Goal: Task Accomplishment & Management: Complete application form

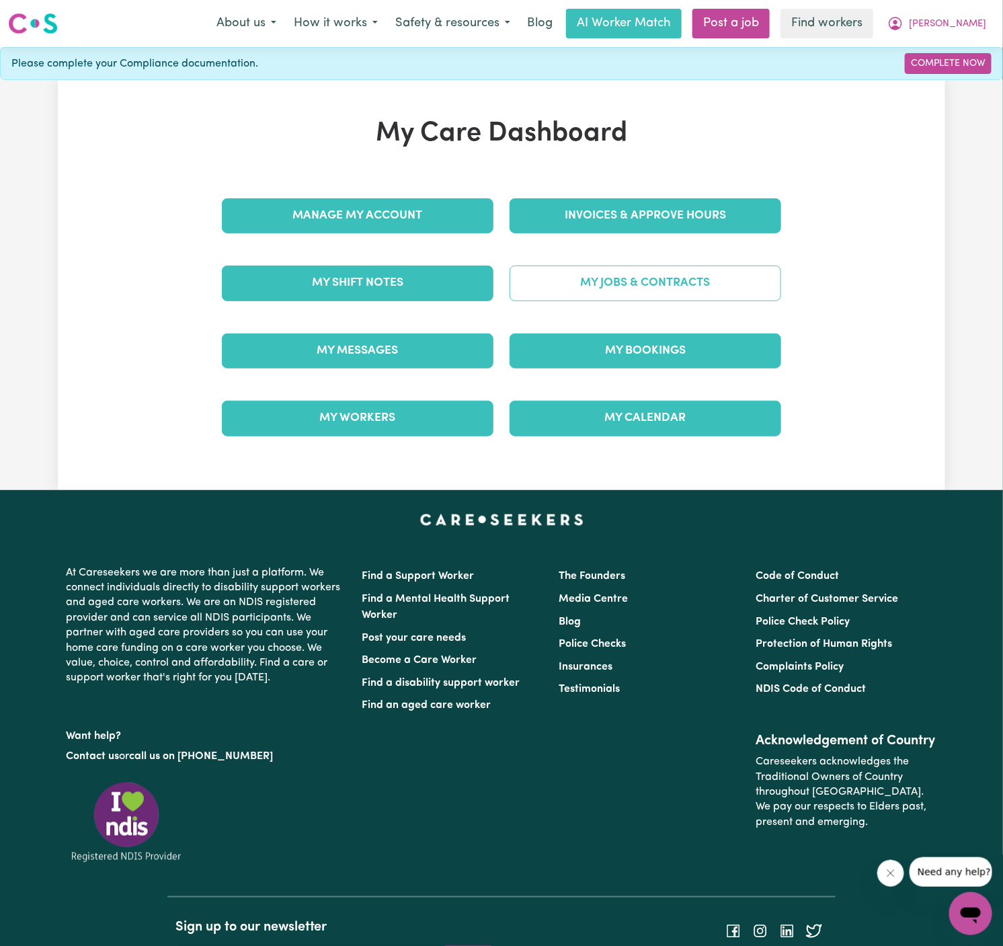
click at [695, 277] on link "My Jobs & Contracts" at bounding box center [646, 283] width 272 height 35
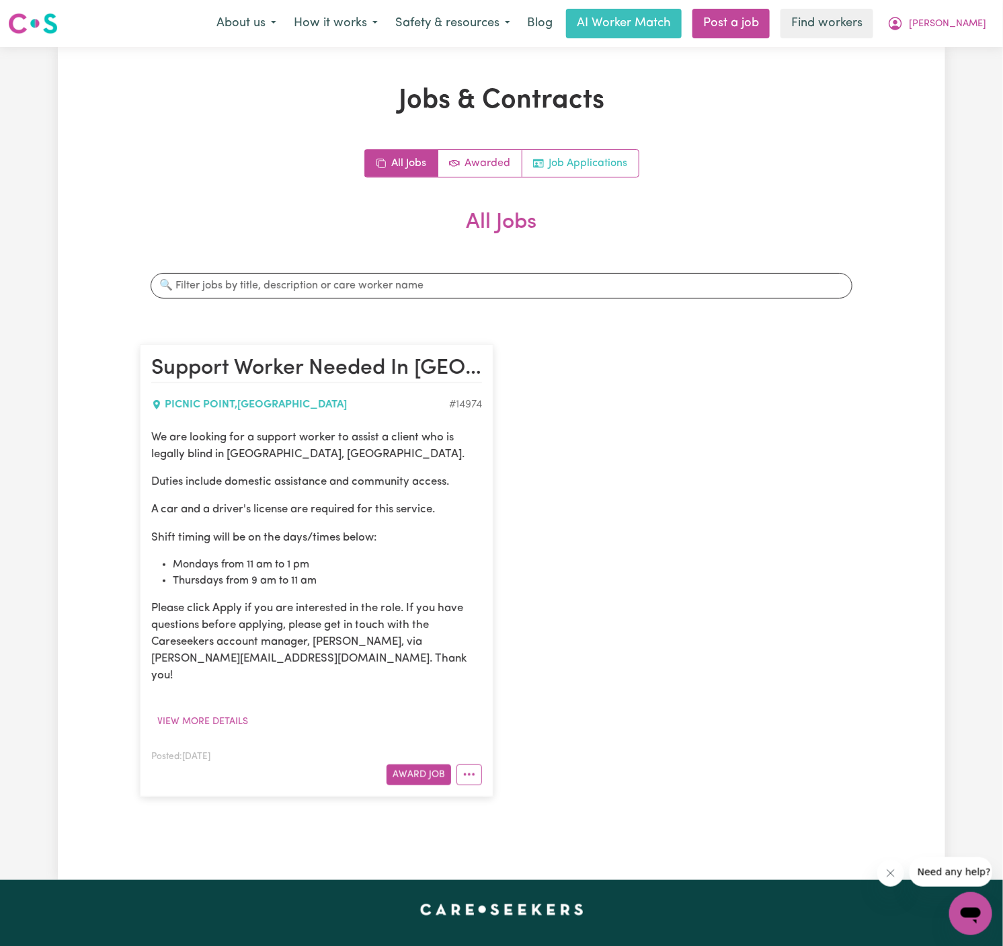
click at [600, 160] on link "Job Applications" at bounding box center [581, 163] width 116 height 27
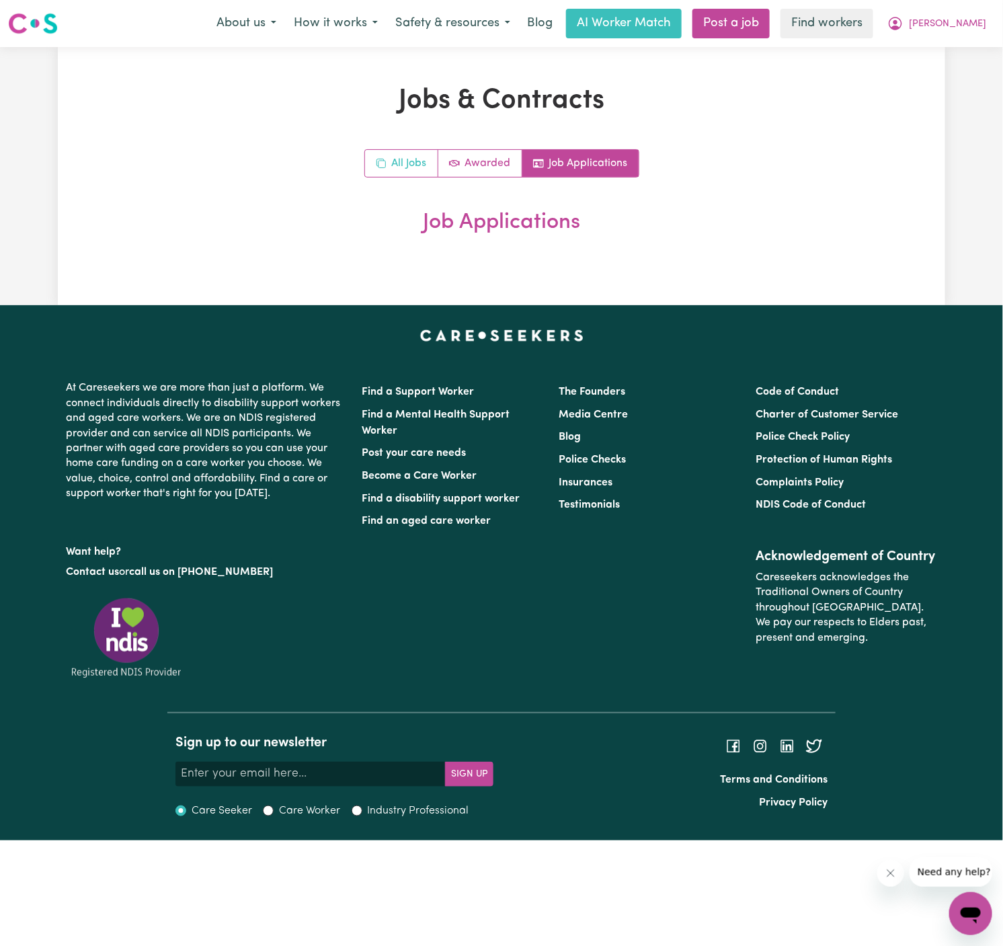
click at [391, 165] on link "All Jobs" at bounding box center [401, 163] width 73 height 27
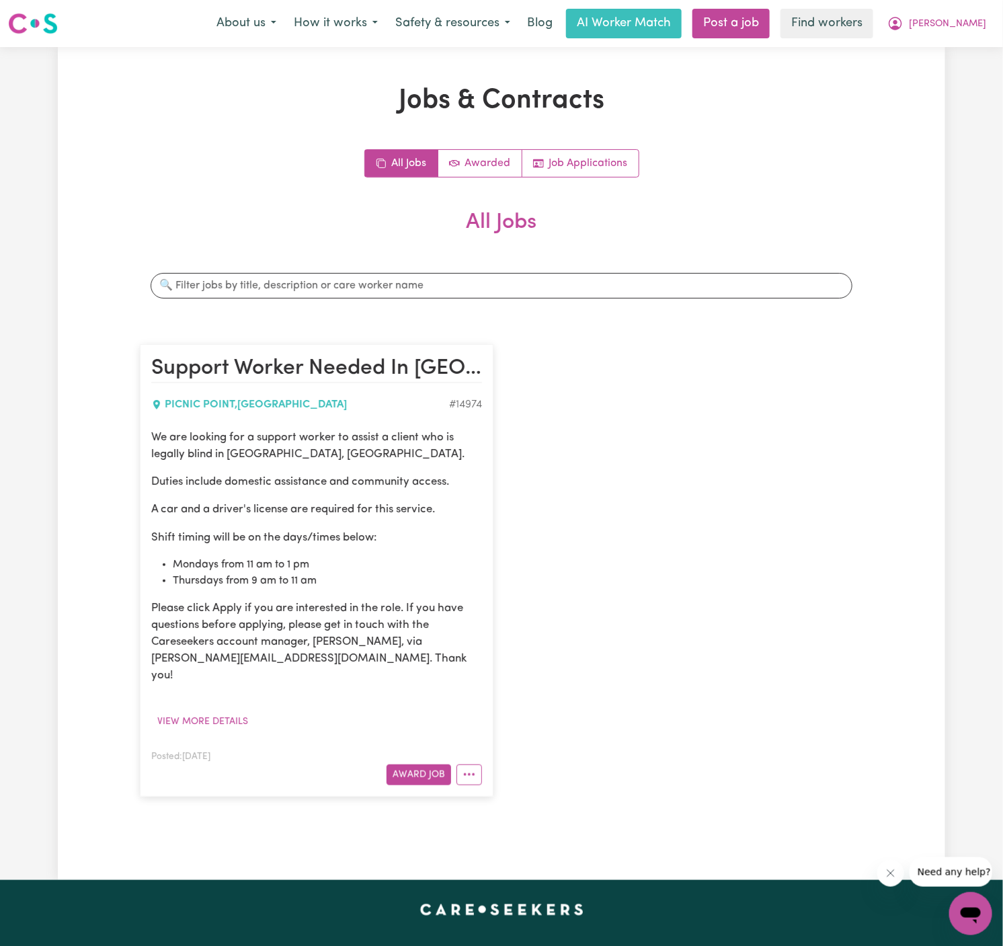
click at [305, 452] on p "We are looking for a support worker to assist a client who is legally blind in …" at bounding box center [316, 446] width 331 height 34
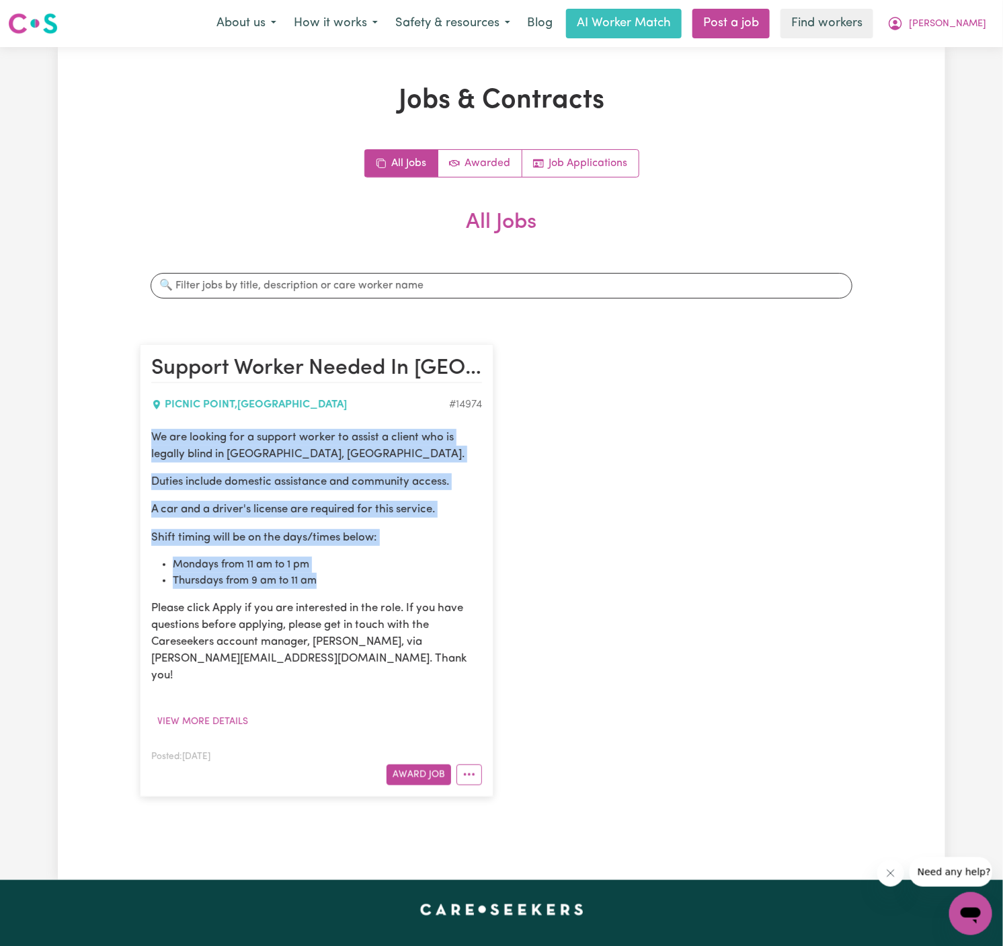
drag, startPoint x: 145, startPoint y: 440, endPoint x: 375, endPoint y: 573, distance: 266.3
click at [375, 573] on article "Support Worker Needed In Picnic Point, NSW PICNIC POINT , New South Wales # 149…" at bounding box center [317, 570] width 354 height 452
copy div "We are looking for a support worker to assist a client who is legally blind in …"
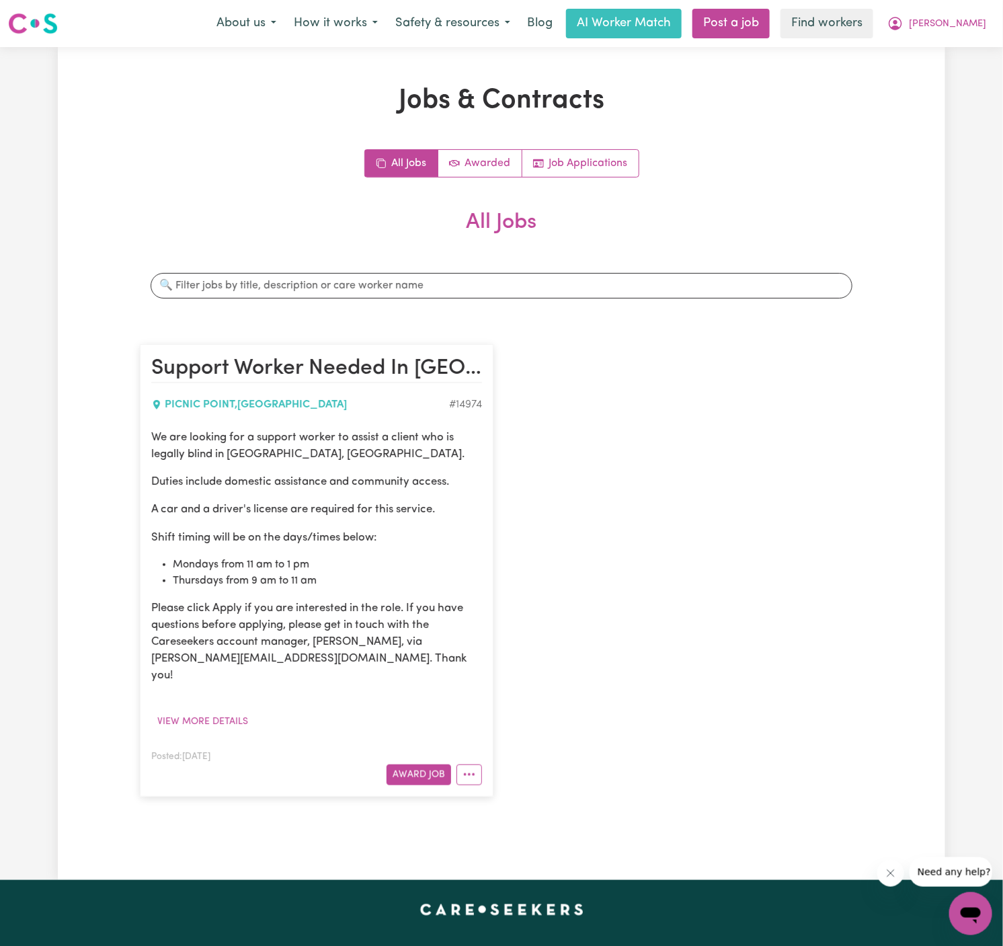
click at [335, 631] on p "Please click Apply if you are interested in the role. If you have questions bef…" at bounding box center [316, 642] width 331 height 85
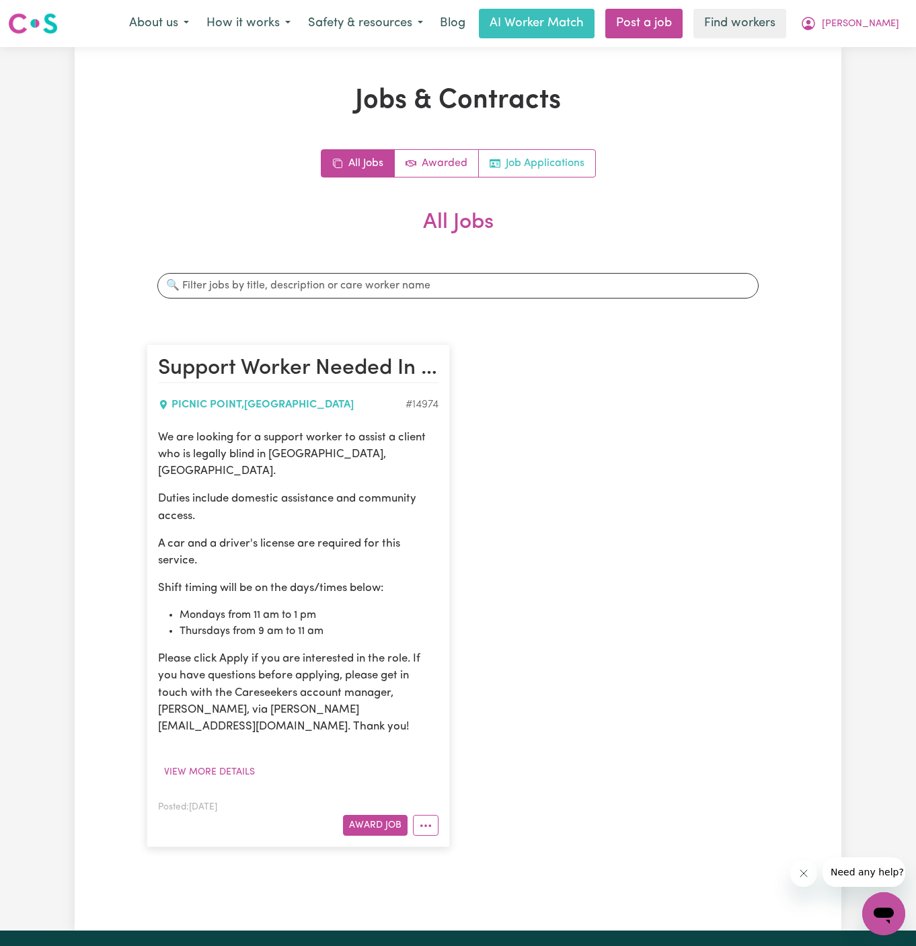
click at [560, 164] on link "Job Applications" at bounding box center [537, 163] width 116 height 27
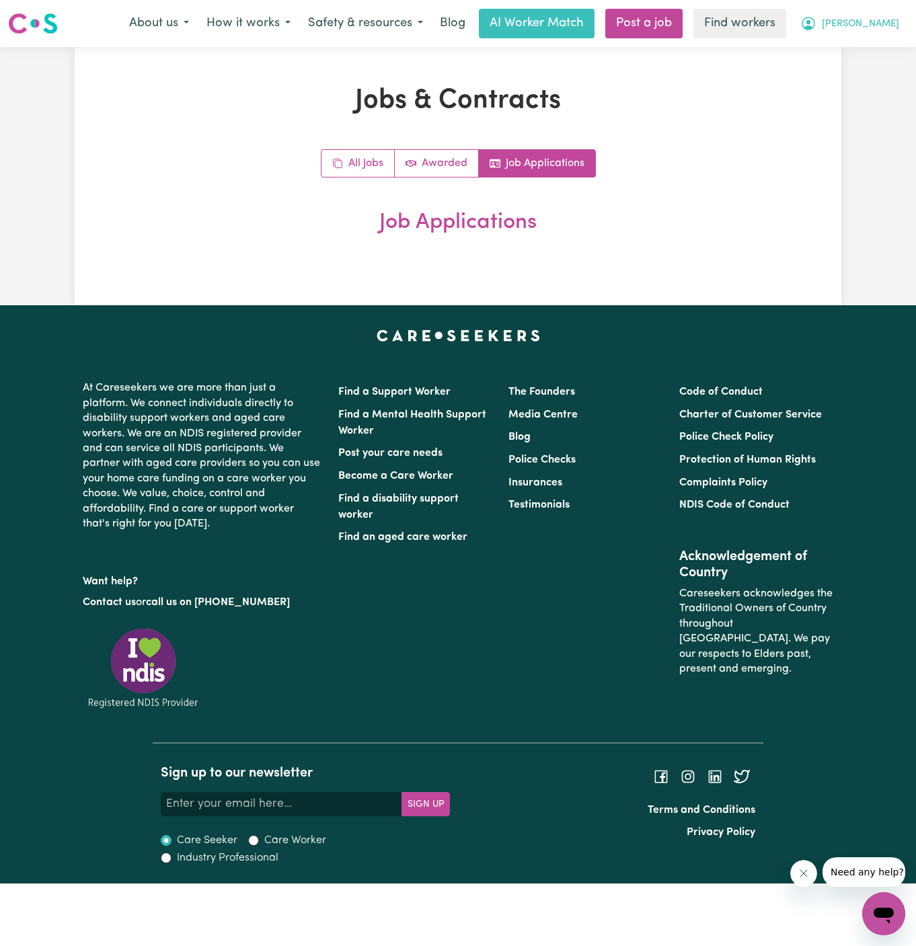
click at [884, 27] on span "[PERSON_NAME]" at bounding box center [860, 24] width 77 height 15
click at [884, 63] on link "My Dashboard" at bounding box center [854, 53] width 106 height 26
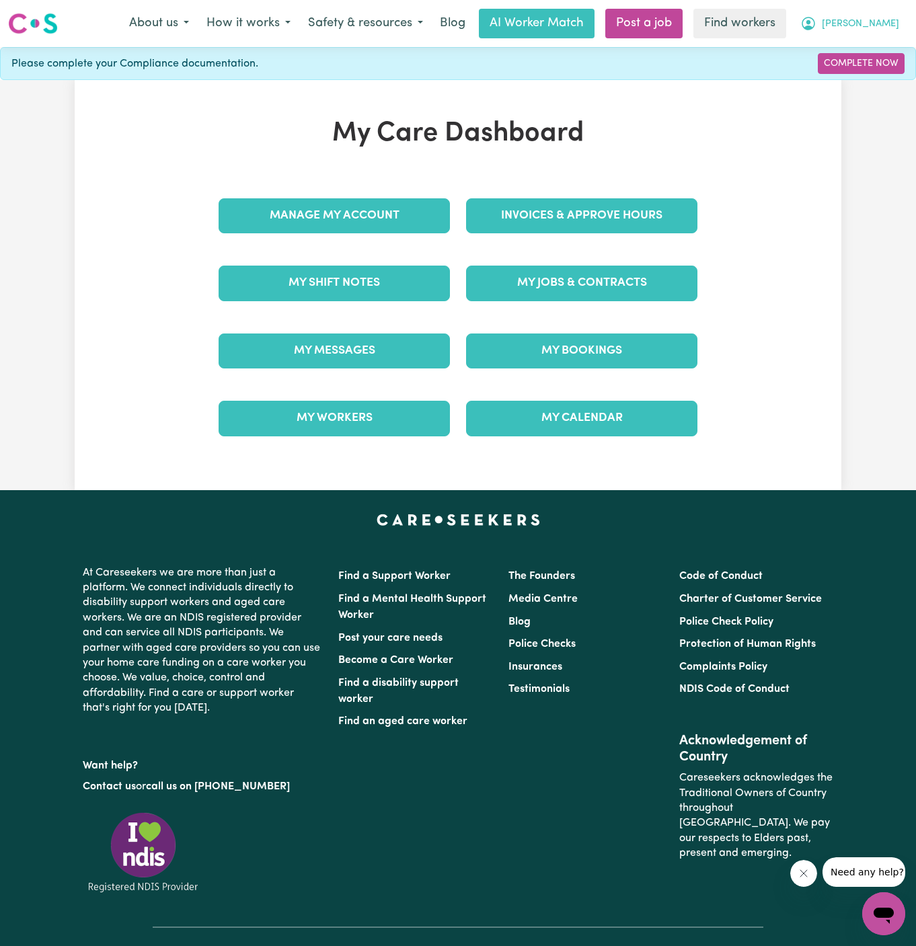
click at [888, 23] on span "[PERSON_NAME]" at bounding box center [860, 24] width 77 height 15
click at [622, 301] on div "My Jobs & Contracts" at bounding box center [581, 282] width 247 height 67
click at [582, 285] on link "My Jobs & Contracts" at bounding box center [581, 283] width 231 height 35
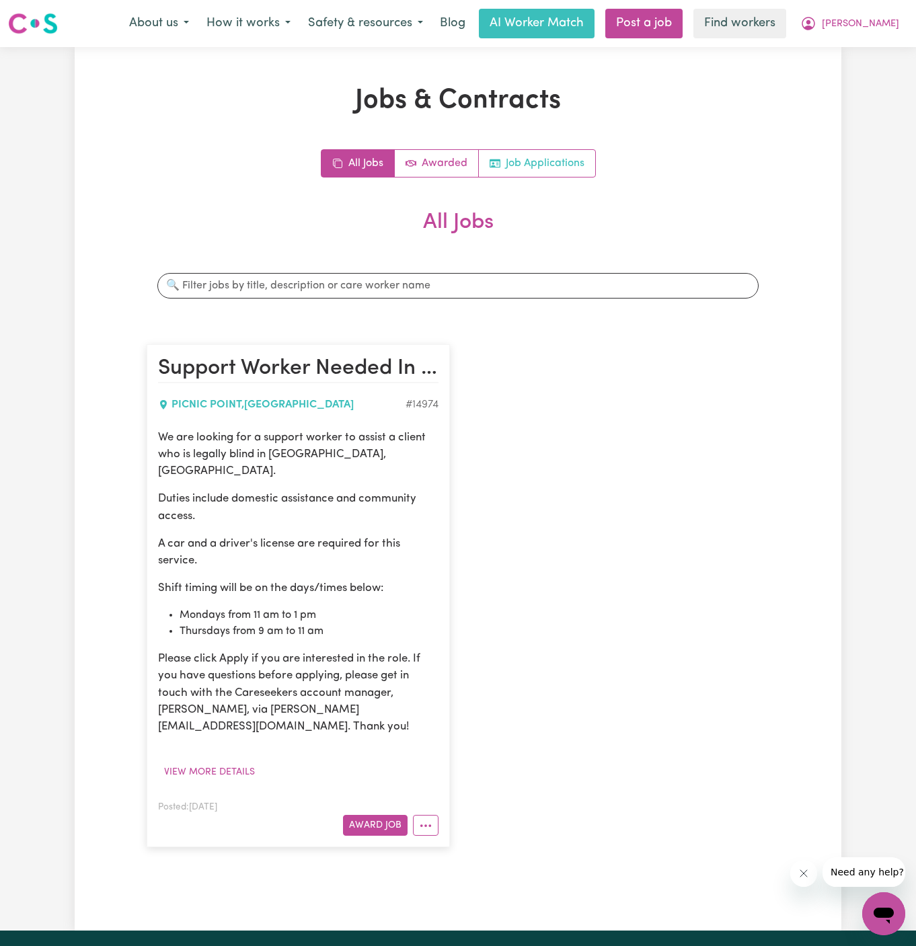
click at [567, 157] on link "Job Applications" at bounding box center [537, 163] width 116 height 27
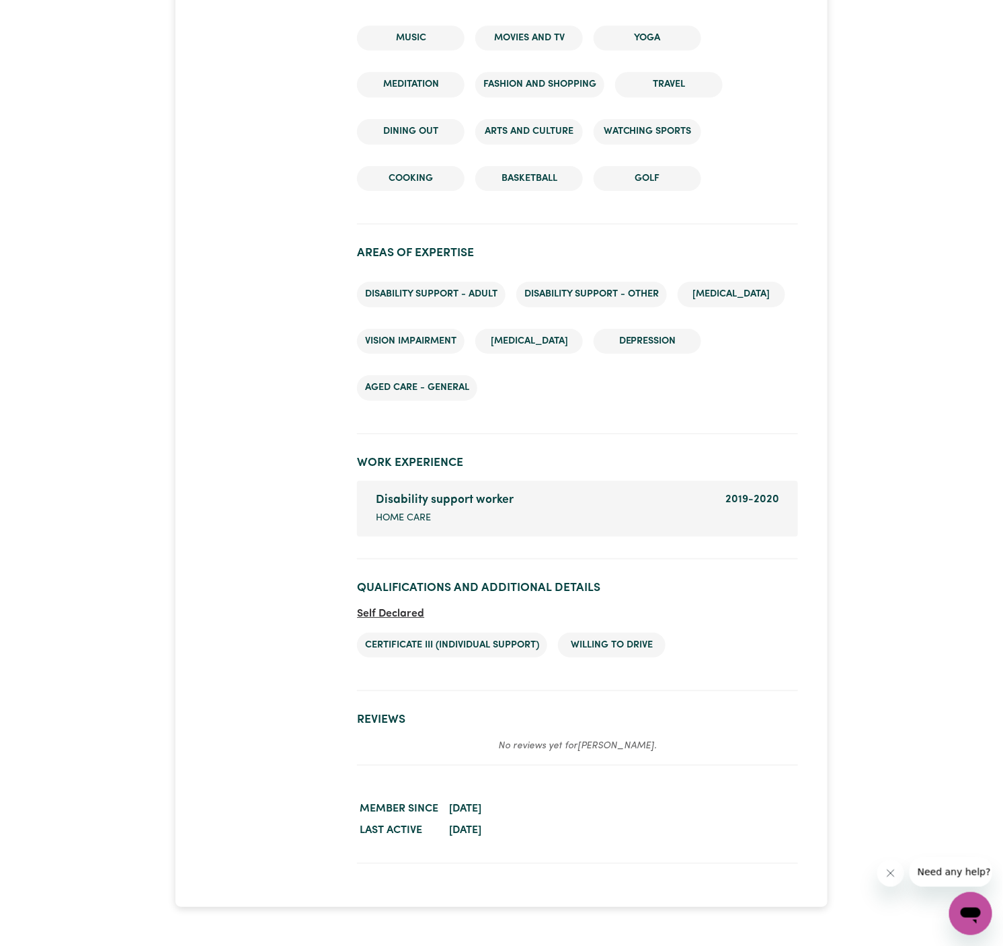
scroll to position [1677, 0]
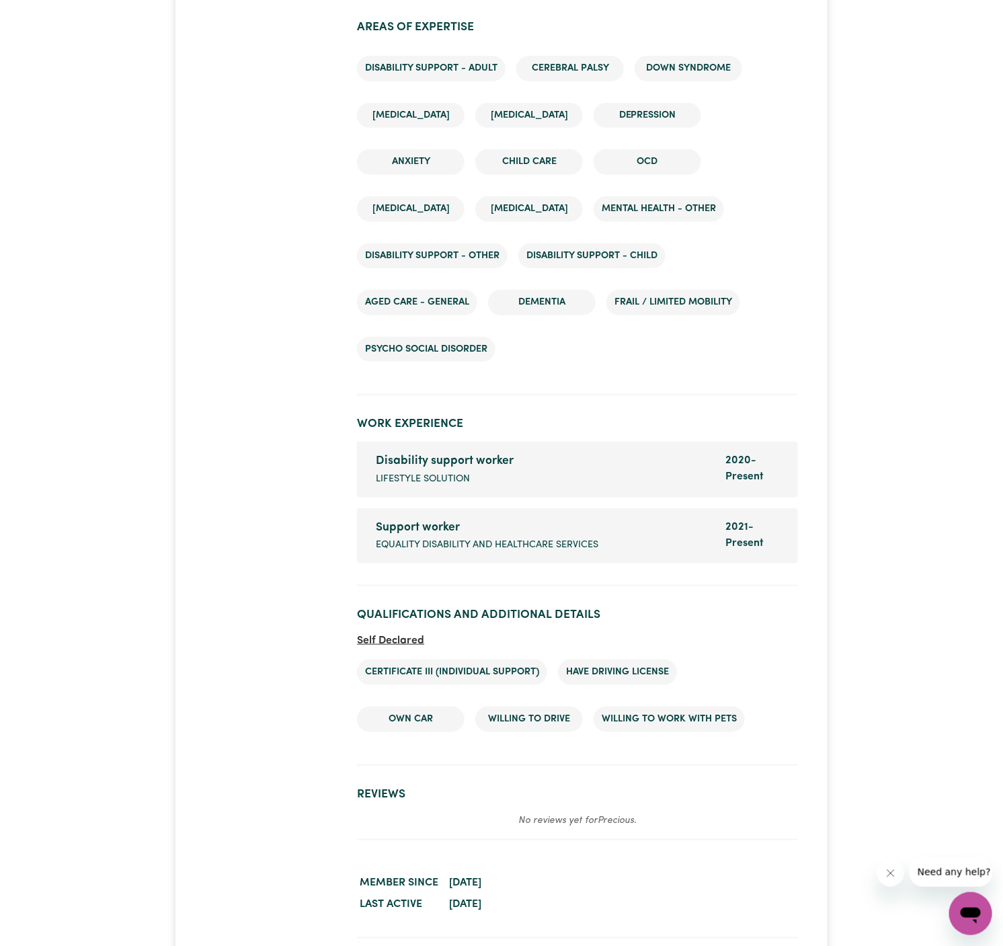
scroll to position [2235, 0]
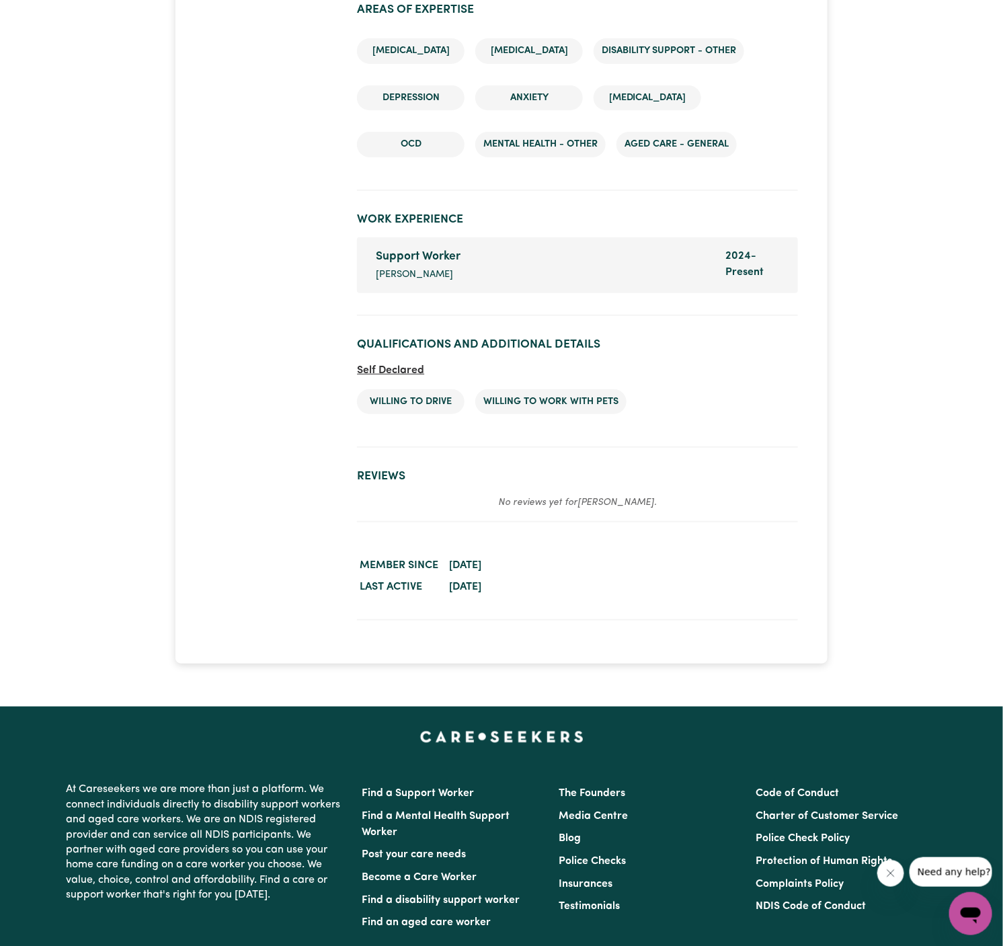
scroll to position [2120, 0]
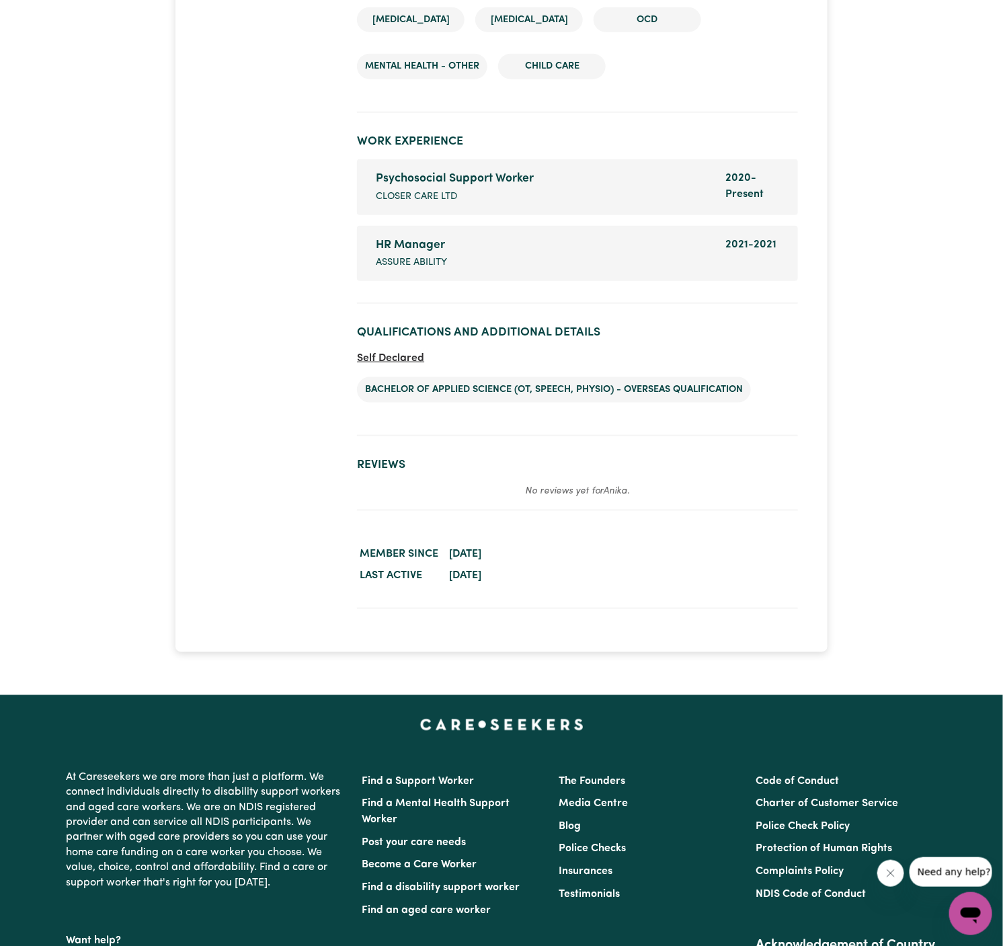
scroll to position [2155, 0]
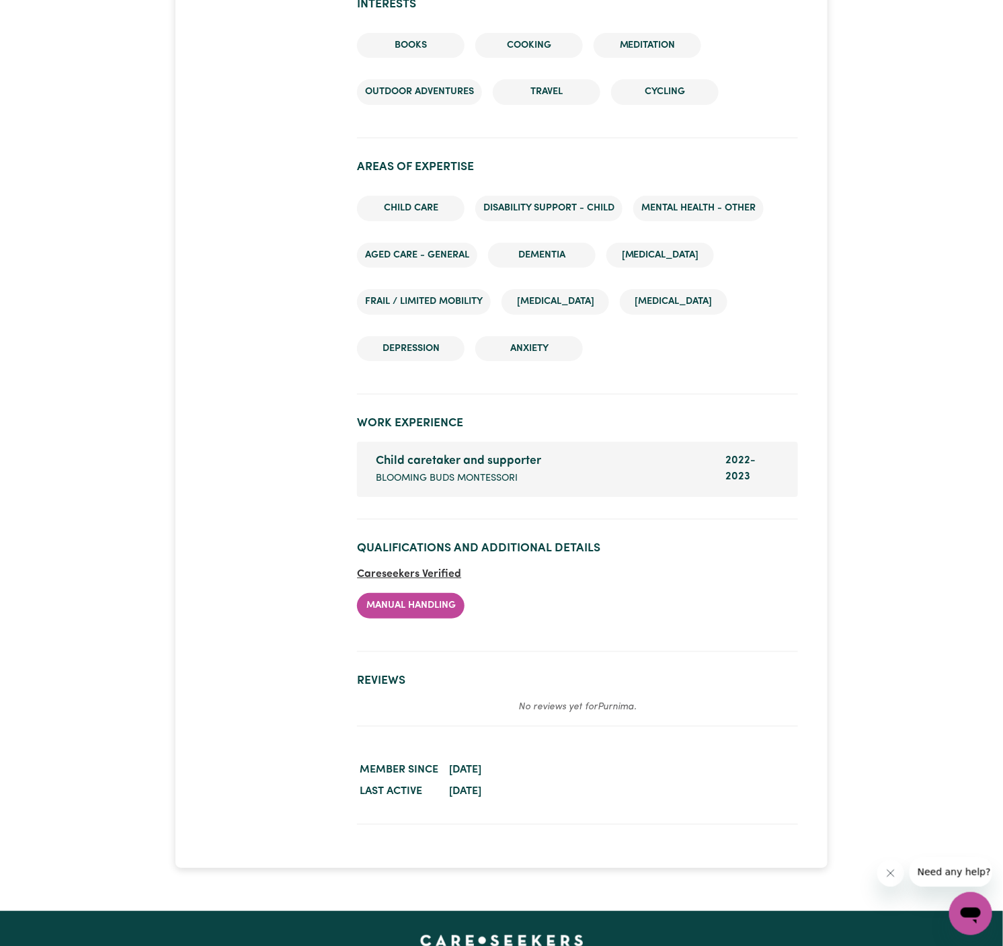
scroll to position [1770, 0]
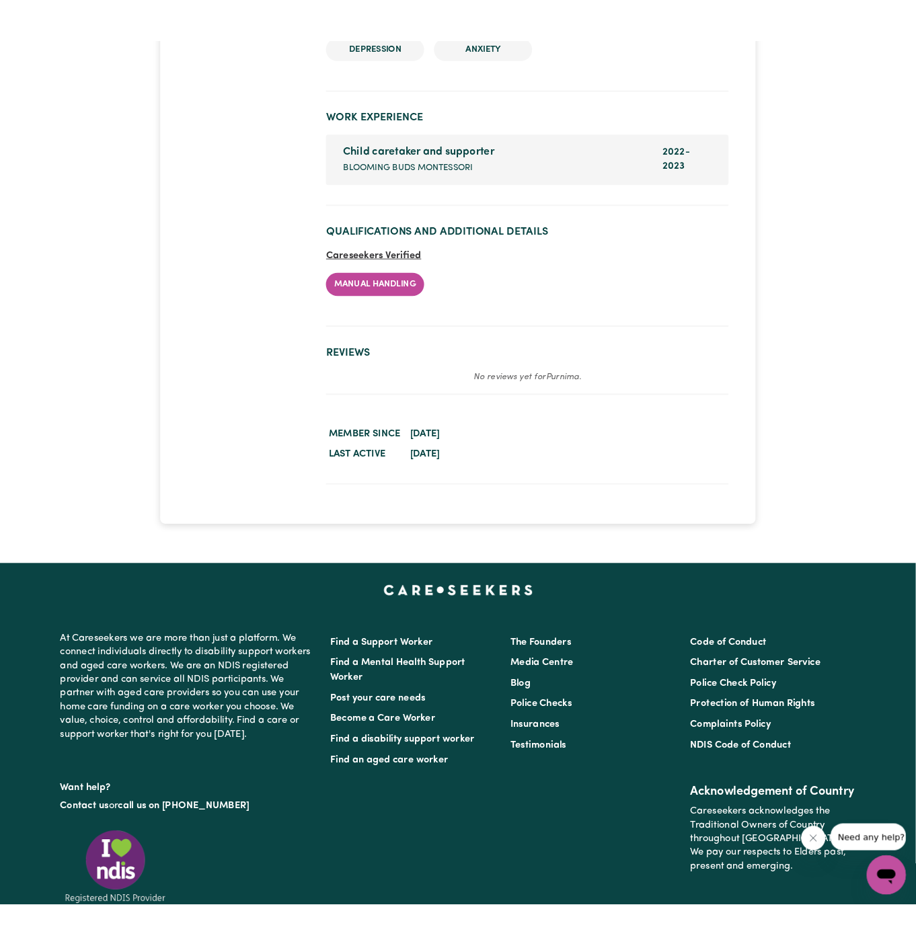
scroll to position [2065, 0]
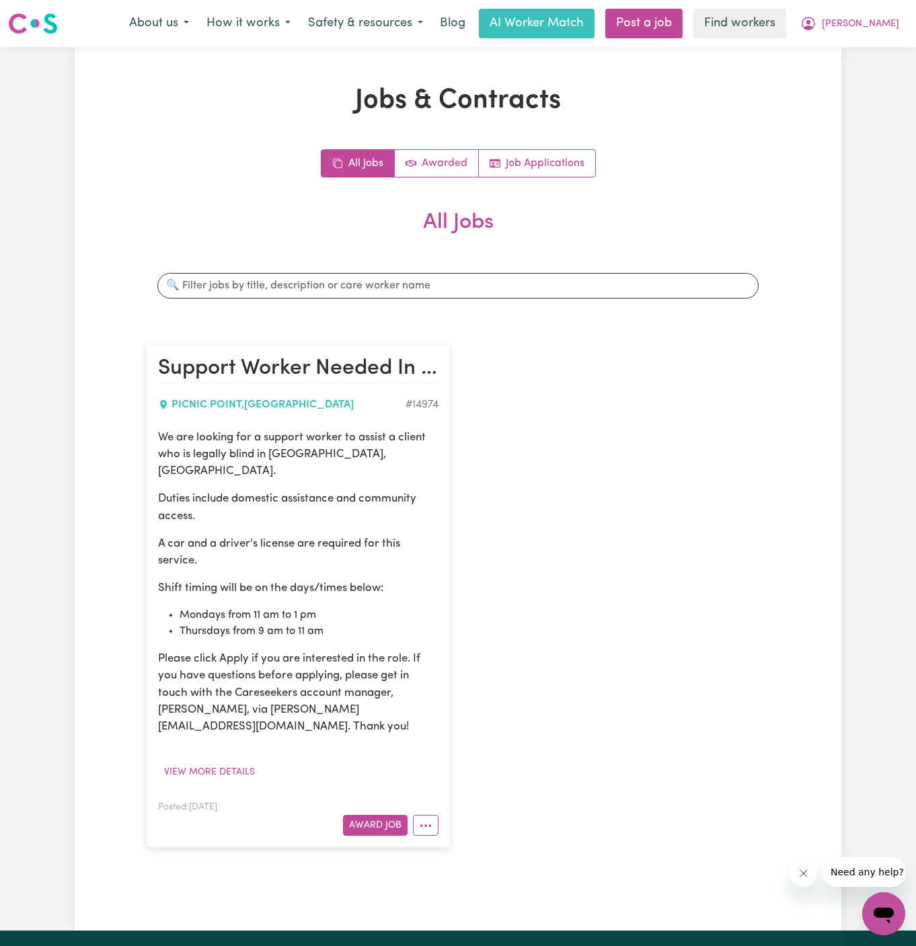
click at [516, 177] on div "All Jobs Awarded Job Applications All Jobs Search jobs Support Worker Needed In…" at bounding box center [458, 505] width 623 height 712
click at [600, 159] on div "All Jobs Awarded Job Applications" at bounding box center [458, 163] width 623 height 28
click at [560, 167] on link "Job Applications" at bounding box center [537, 163] width 116 height 27
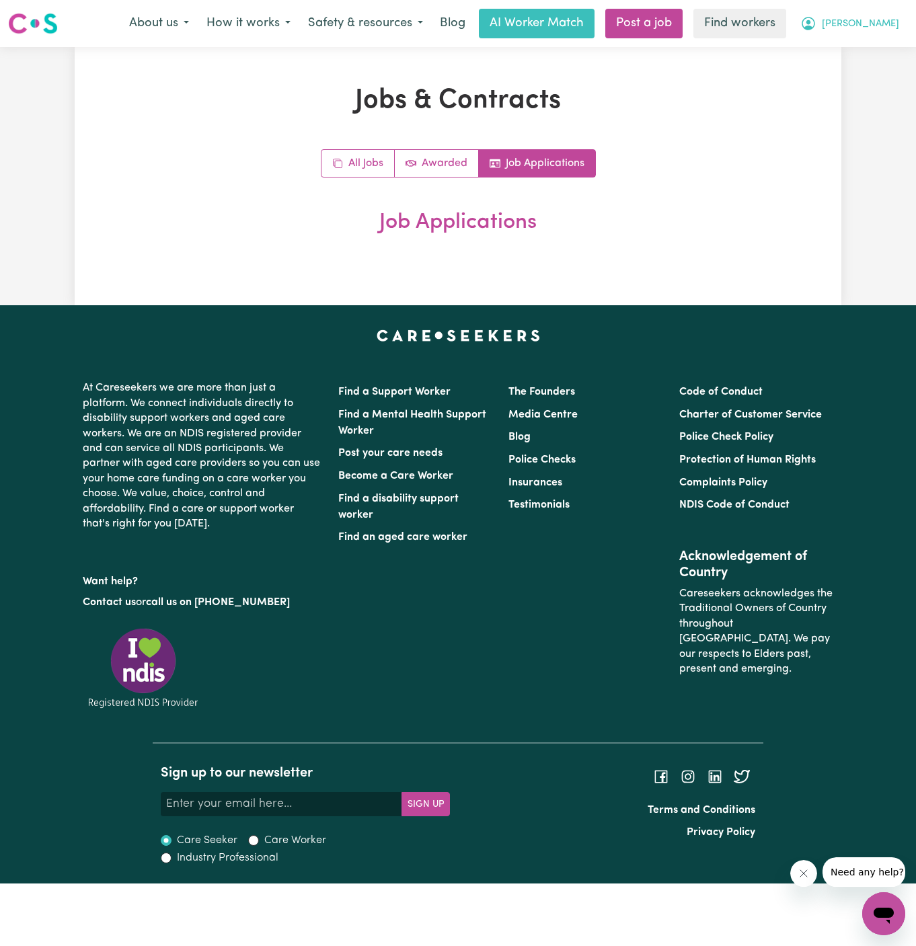
click at [894, 26] on span "[PERSON_NAME]" at bounding box center [860, 24] width 77 height 15
click at [884, 48] on link "My Dashboard" at bounding box center [854, 53] width 106 height 26
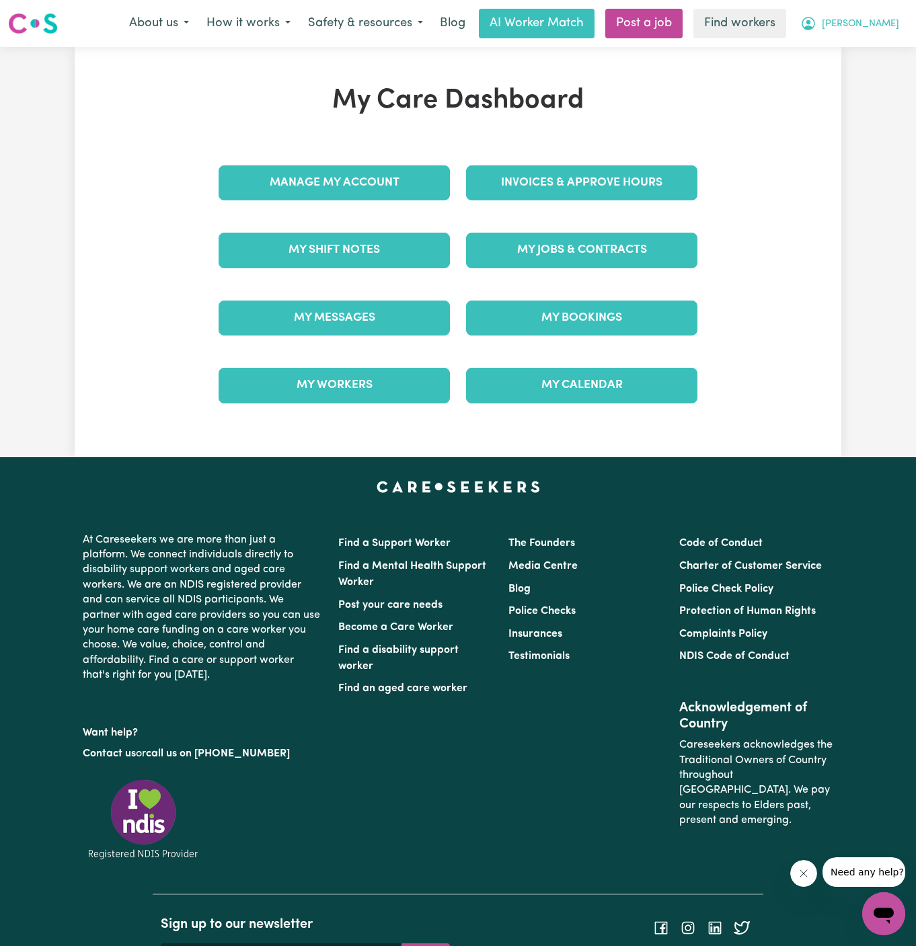
click at [884, 26] on span "[PERSON_NAME]" at bounding box center [860, 24] width 77 height 15
click at [884, 70] on link "Logout" at bounding box center [854, 78] width 106 height 26
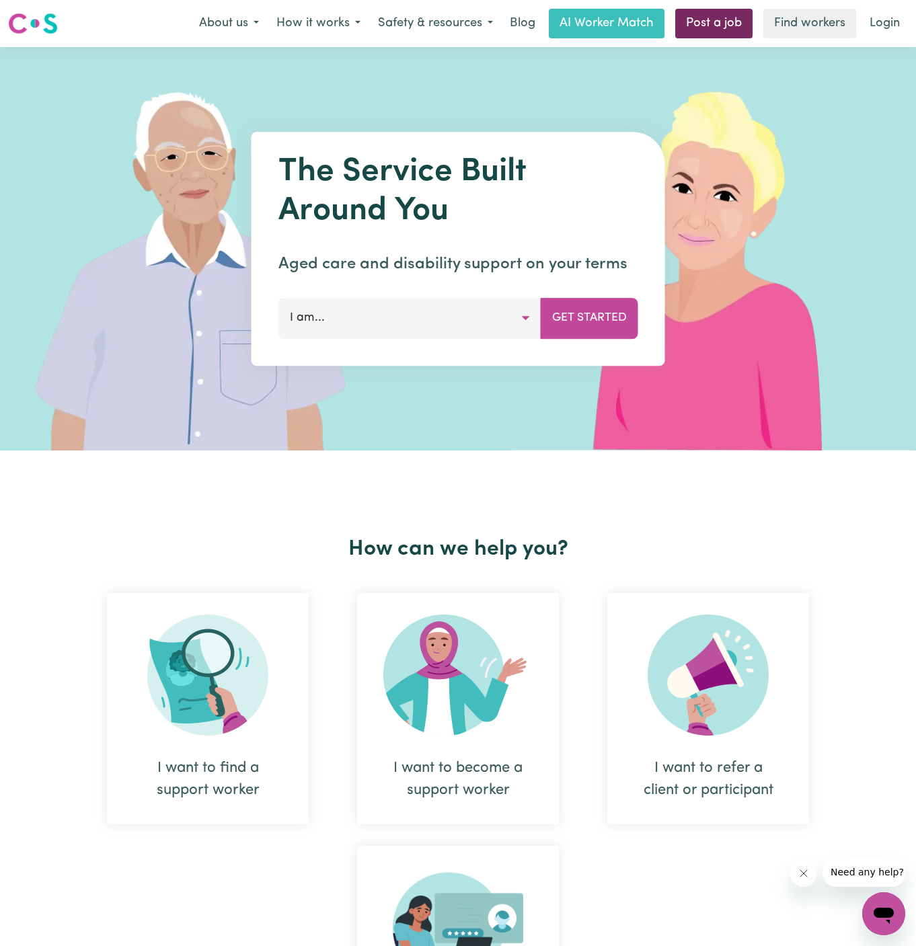
click at [726, 20] on link "Post a job" at bounding box center [713, 24] width 77 height 30
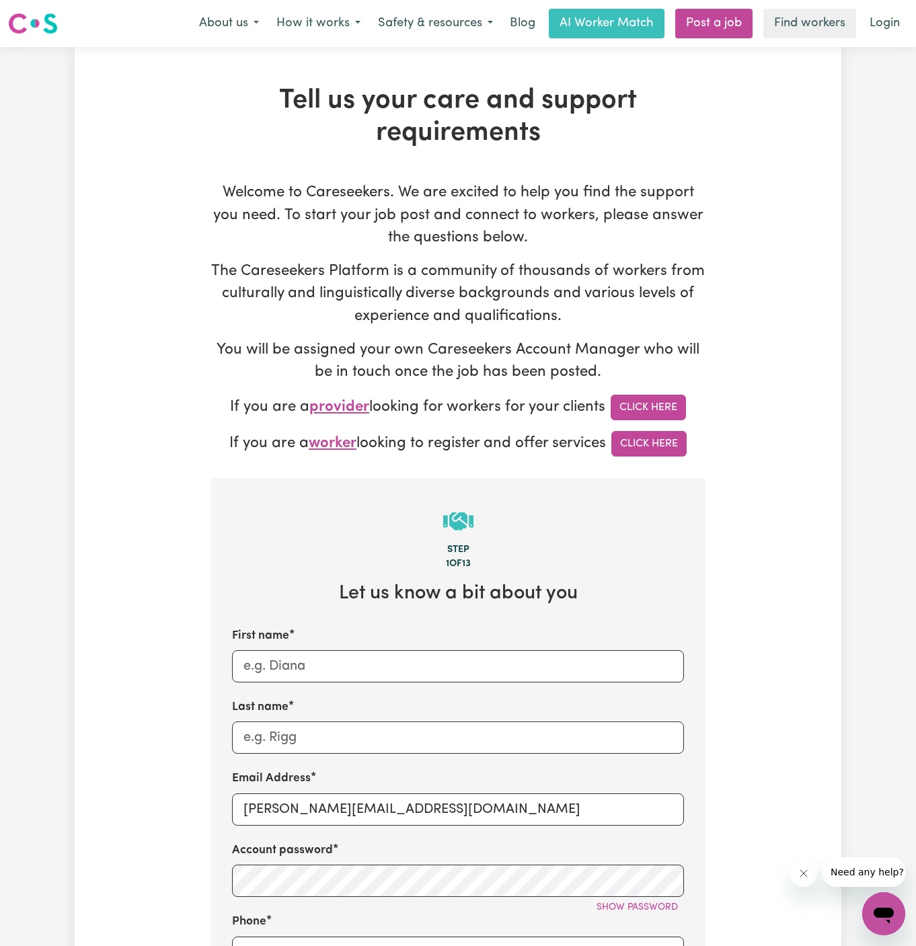
scroll to position [2, 0]
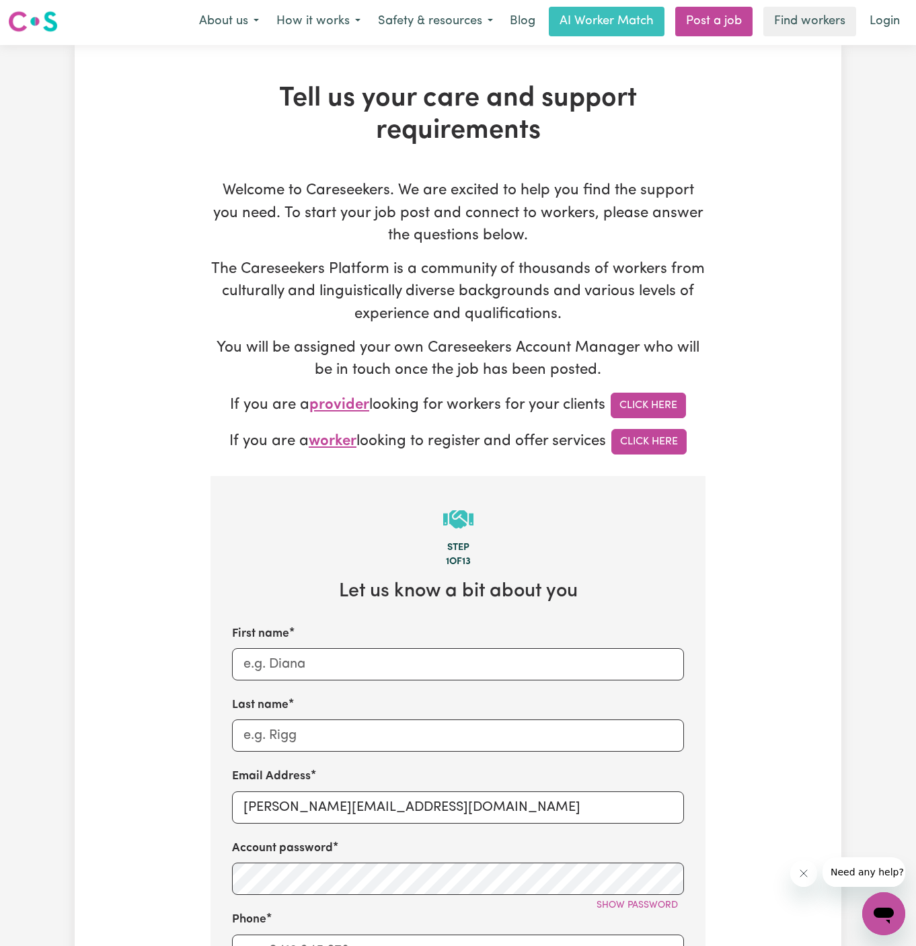
click at [327, 782] on div "Email Address [PERSON_NAME][EMAIL_ADDRESS][DOMAIN_NAME]" at bounding box center [458, 795] width 452 height 55
drag, startPoint x: 275, startPoint y: 813, endPoint x: 582, endPoint y: 808, distance: 307.4
click at [582, 808] on input "[PERSON_NAME][EMAIL_ADDRESS][DOMAIN_NAME]" at bounding box center [458, 808] width 452 height 32
click at [381, 793] on input "[PERSON_NAME][EMAIL_ADDRESS][DOMAIN_NAME]" at bounding box center [458, 808] width 452 height 32
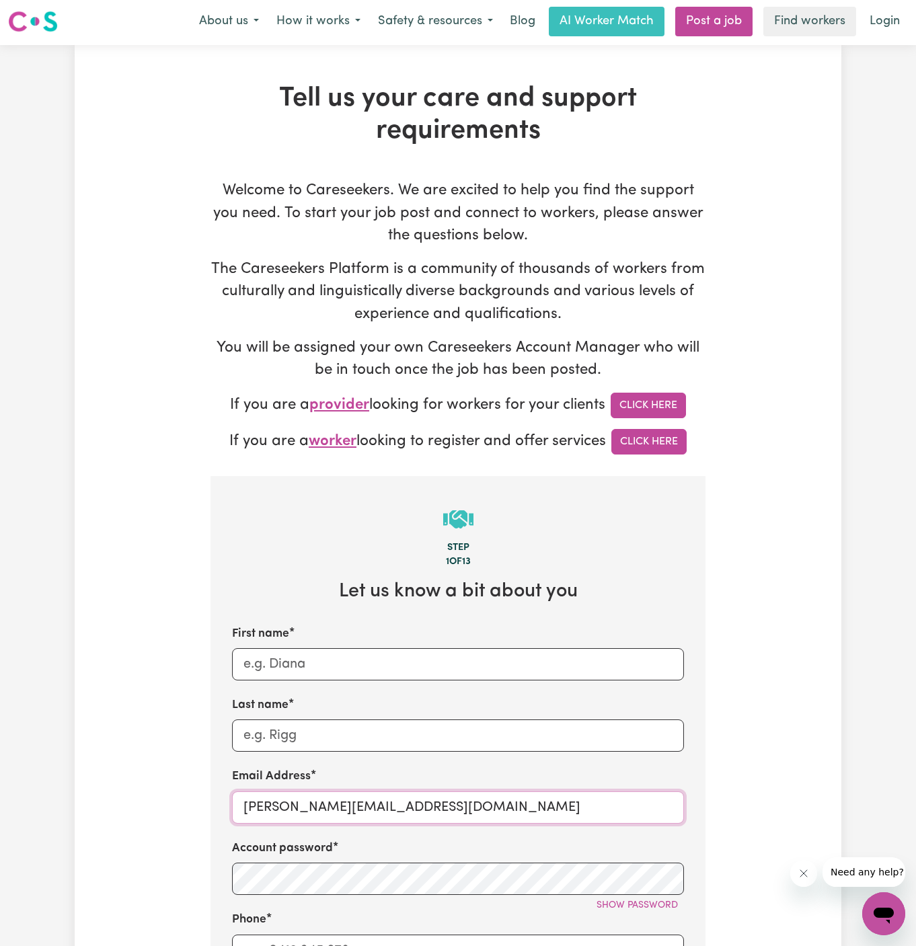
click at [381, 793] on input "[PERSON_NAME][EMAIL_ADDRESS][DOMAIN_NAME]" at bounding box center [458, 808] width 452 height 32
paste input "JohnPalmerVC"
drag, startPoint x: 315, startPoint y: 809, endPoint x: 190, endPoint y: 809, distance: 125.8
click at [190, 809] on div "Tell us your care and support requirements Welcome to Careseekers. We are excit…" at bounding box center [458, 810] width 767 height 1455
type input "[EMAIL_ADDRESS][DOMAIN_NAME]"
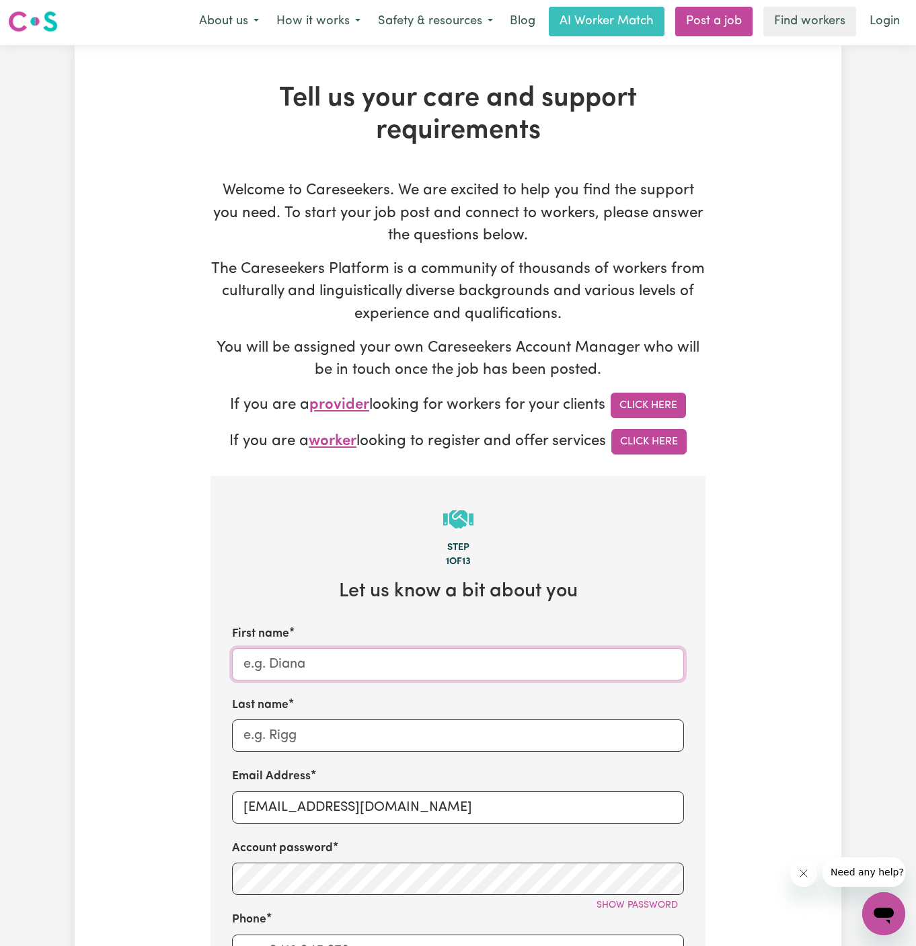
click at [291, 667] on input "First name" at bounding box center [458, 664] width 452 height 32
paste input "JohnPalmer"
click at [291, 666] on input "JohnPalmer" at bounding box center [458, 664] width 452 height 32
drag, startPoint x: 267, startPoint y: 662, endPoint x: 398, endPoint y: 662, distance: 131.1
click at [398, 662] on input "JohnPalmer" at bounding box center [458, 664] width 452 height 32
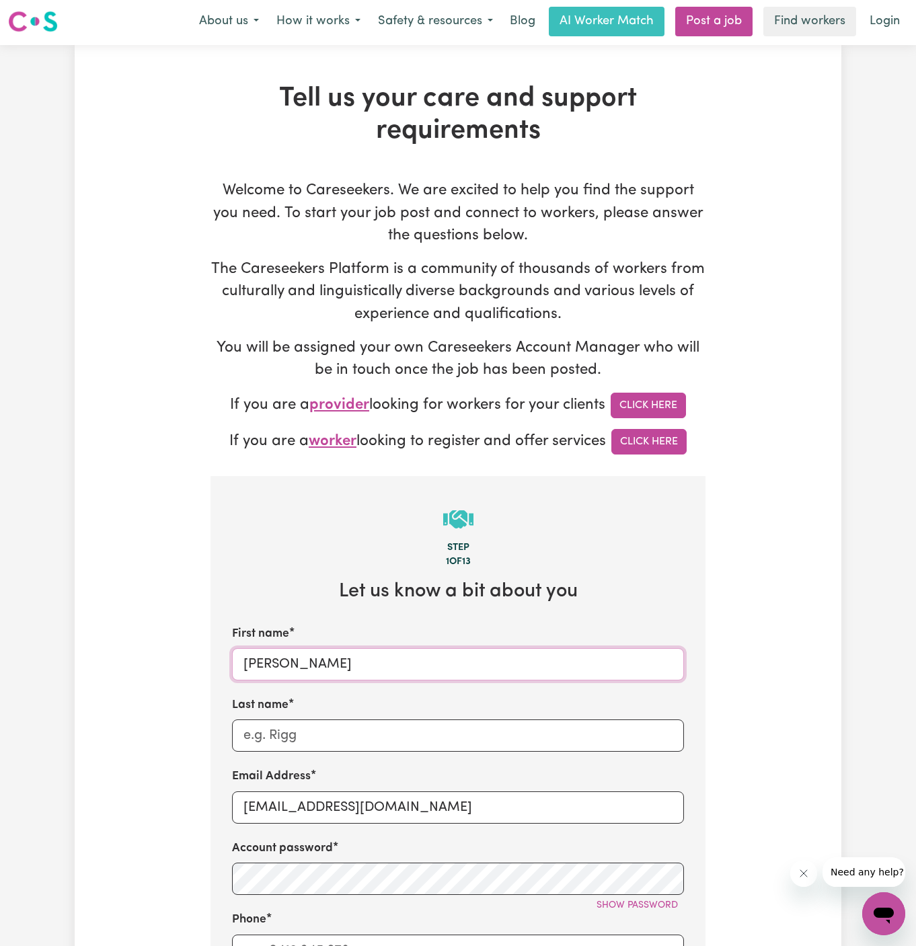
type input "[PERSON_NAME]"
click at [399, 732] on input "Last name" at bounding box center [458, 736] width 452 height 32
paste input "[PERSON_NAME]"
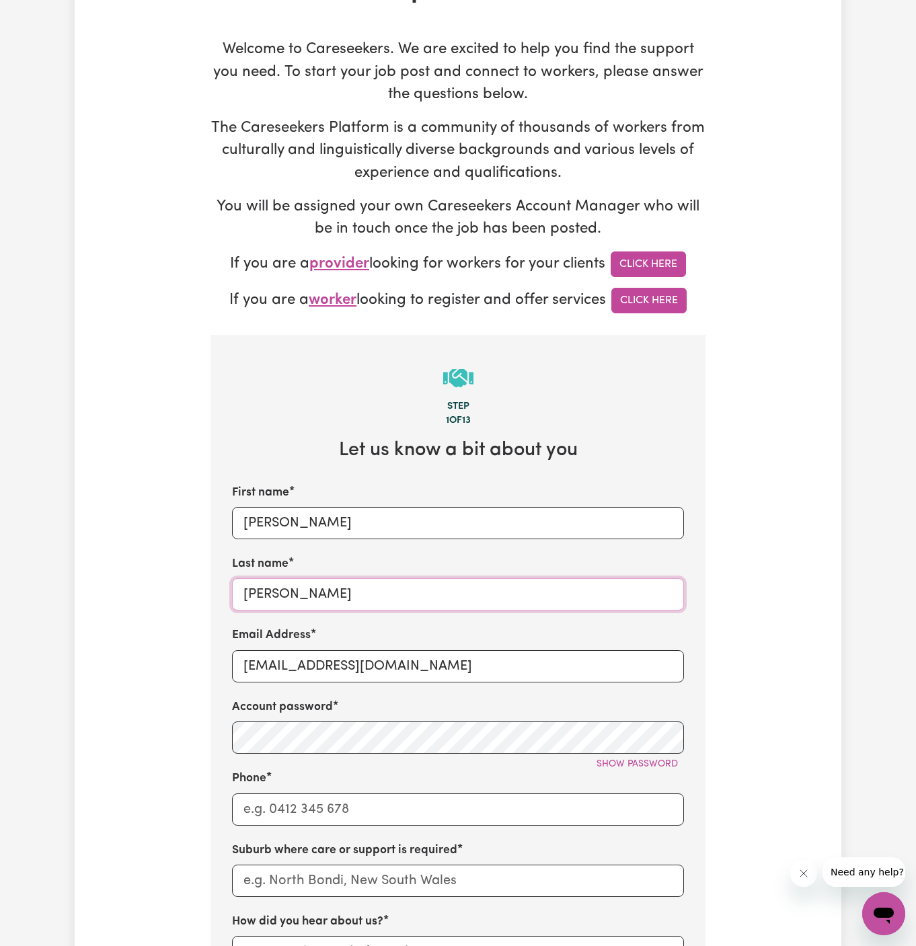
type input "[PERSON_NAME]"
click at [312, 821] on input "Phone" at bounding box center [458, 810] width 452 height 32
type input "1300765465"
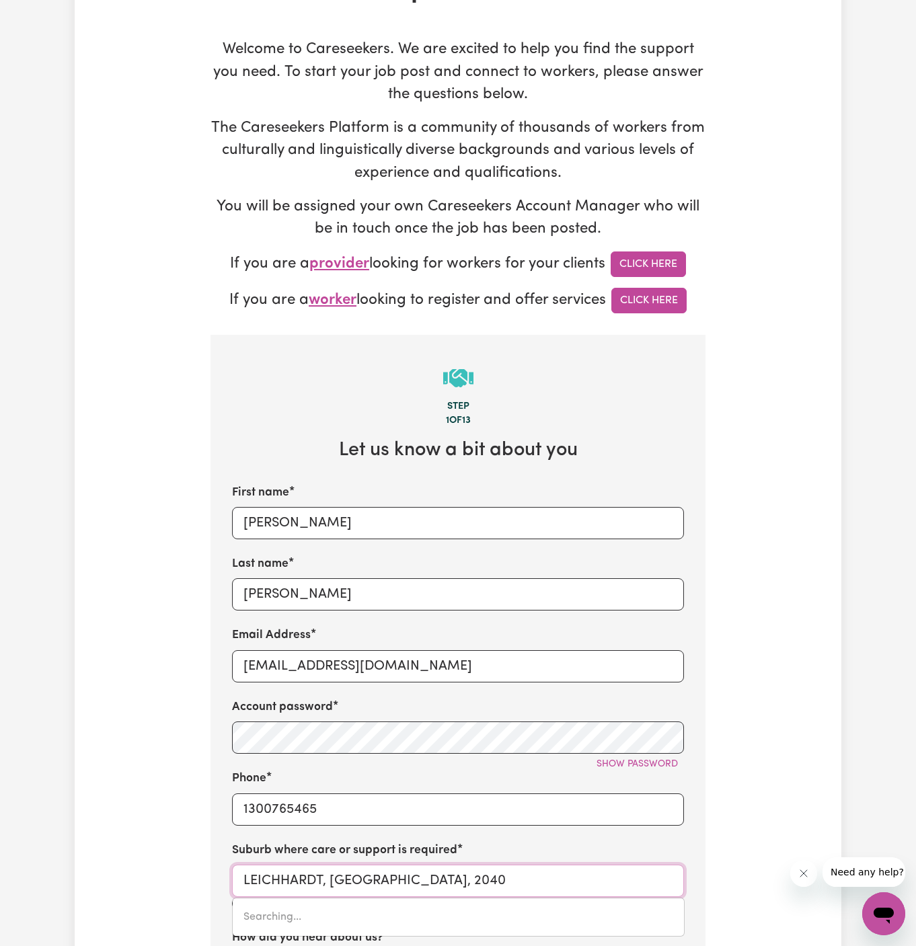
click at [324, 872] on input "LEICHHARDT, [GEOGRAPHIC_DATA], 2040" at bounding box center [458, 881] width 452 height 32
click at [381, 884] on input "LEICHHARDT, [GEOGRAPHIC_DATA], 2040" at bounding box center [458, 881] width 452 height 32
paste input "[GEOGRAPHIC_DATA],"
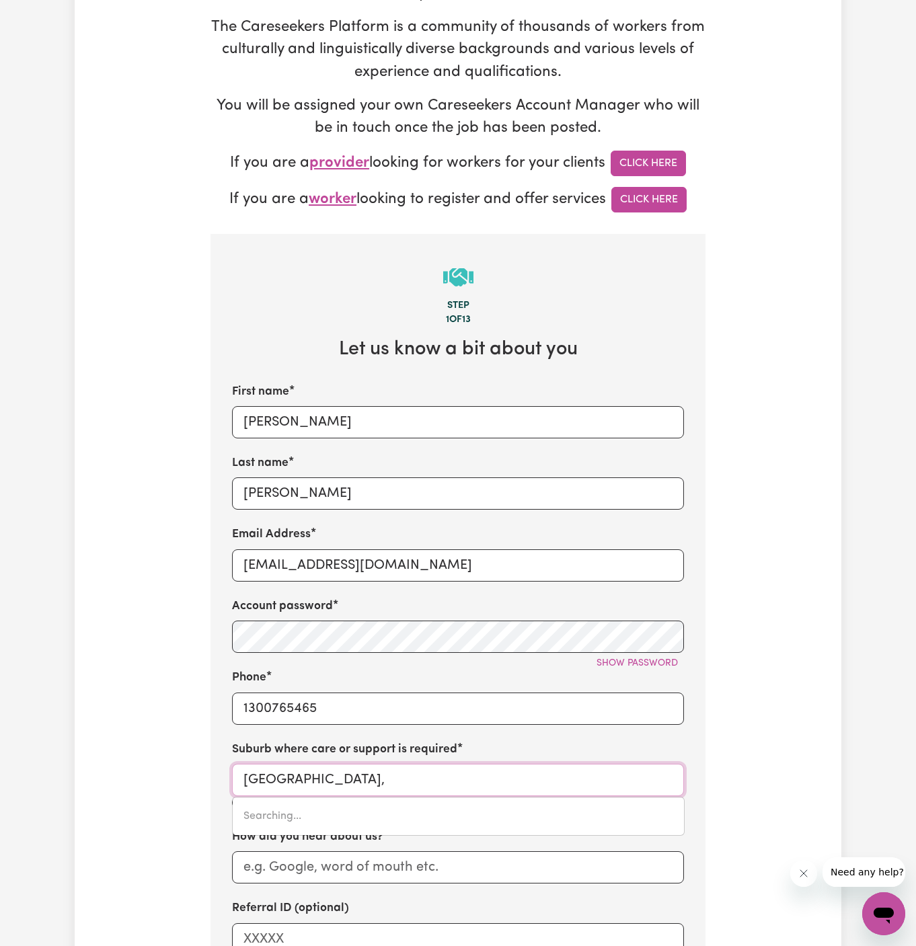
scroll to position [269, 0]
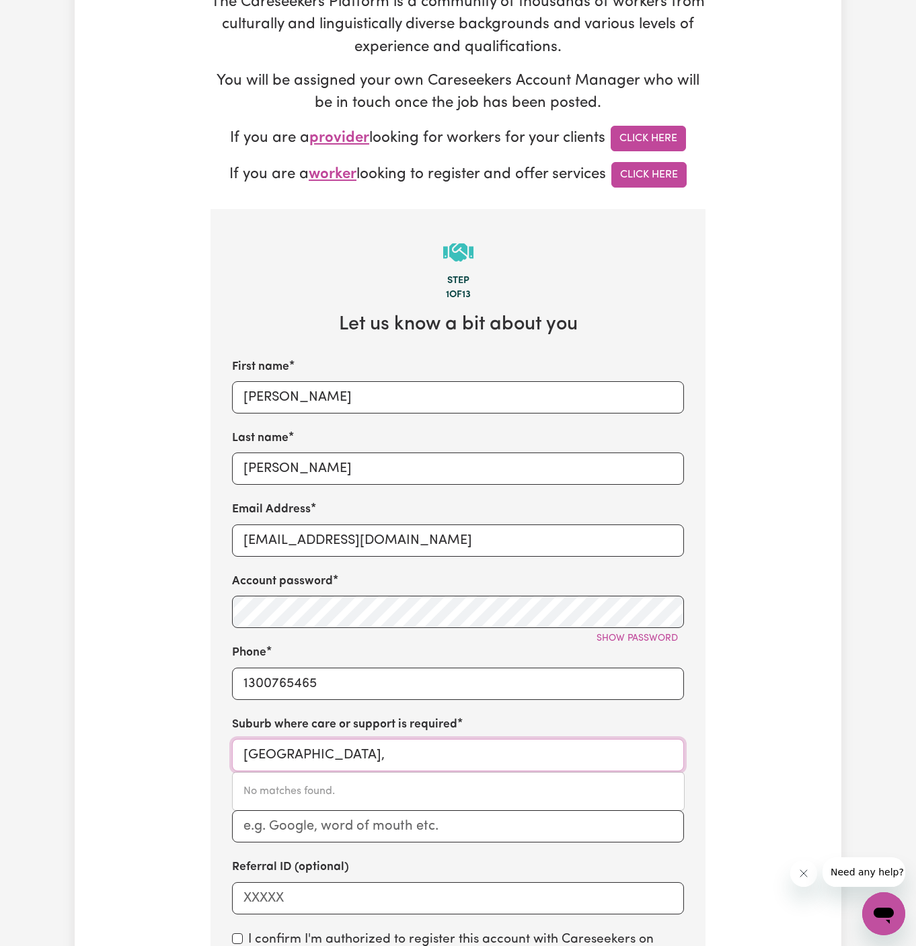
type input "Kenthurst"
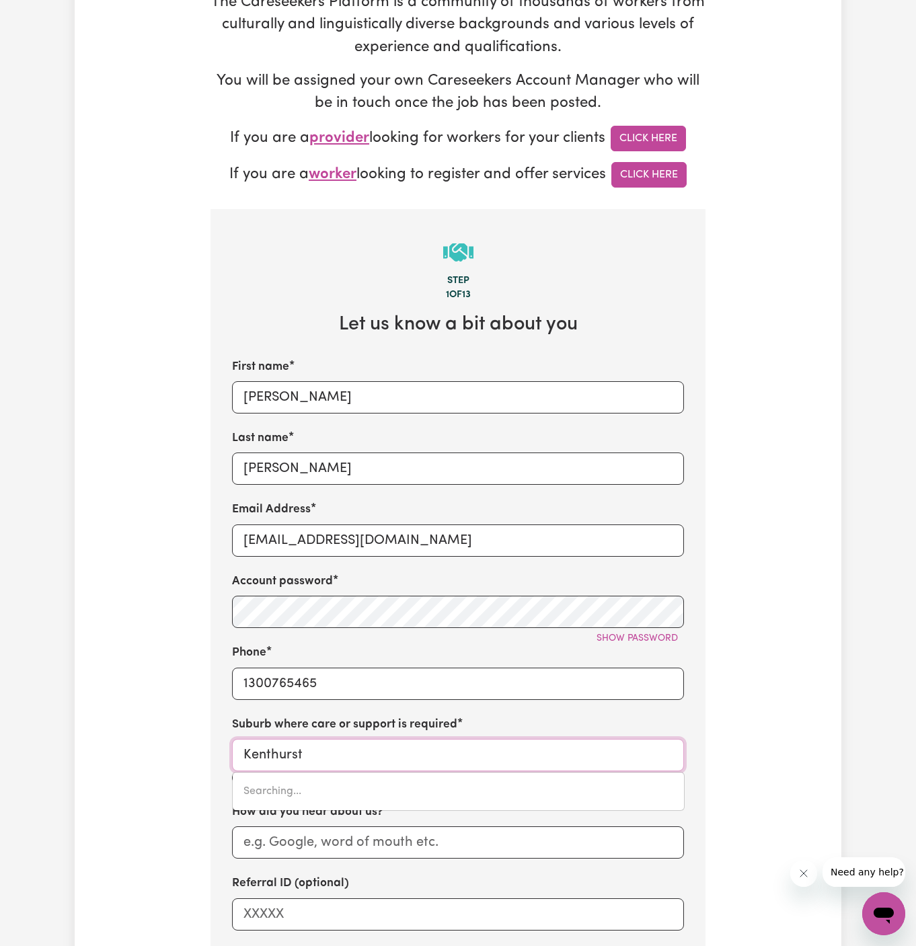
type input "[GEOGRAPHIC_DATA], [GEOGRAPHIC_DATA], 2156"
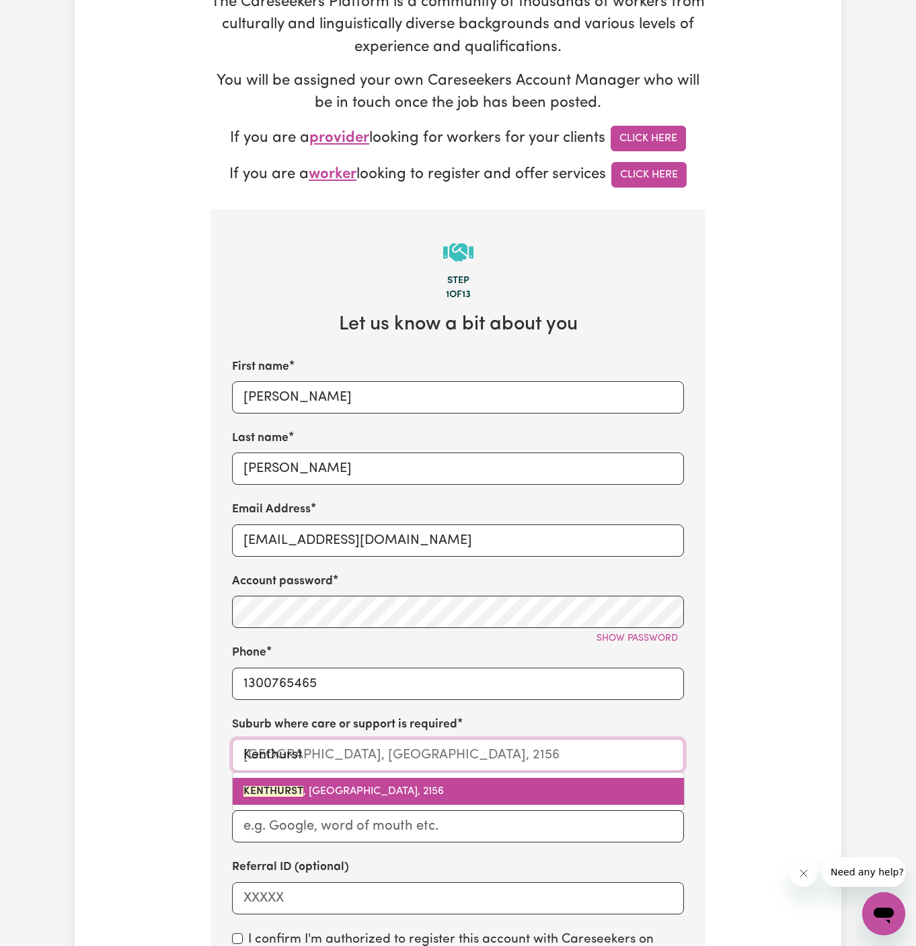
click at [357, 790] on span "[GEOGRAPHIC_DATA] , [GEOGRAPHIC_DATA], 2156" at bounding box center [343, 791] width 200 height 11
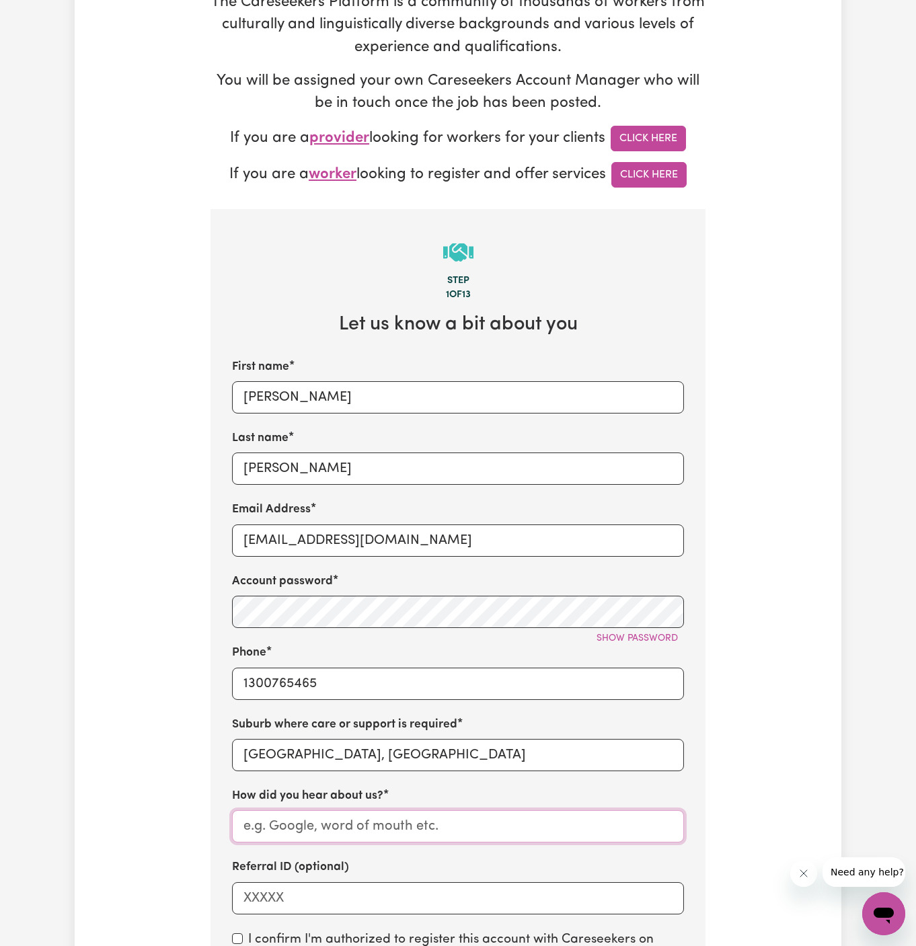
click at [358, 829] on input "How did you hear about us?" at bounding box center [458, 826] width 452 height 32
click at [354, 829] on input "How did you hear about us?" at bounding box center [458, 826] width 452 height 32
paste input "Vitality Club"
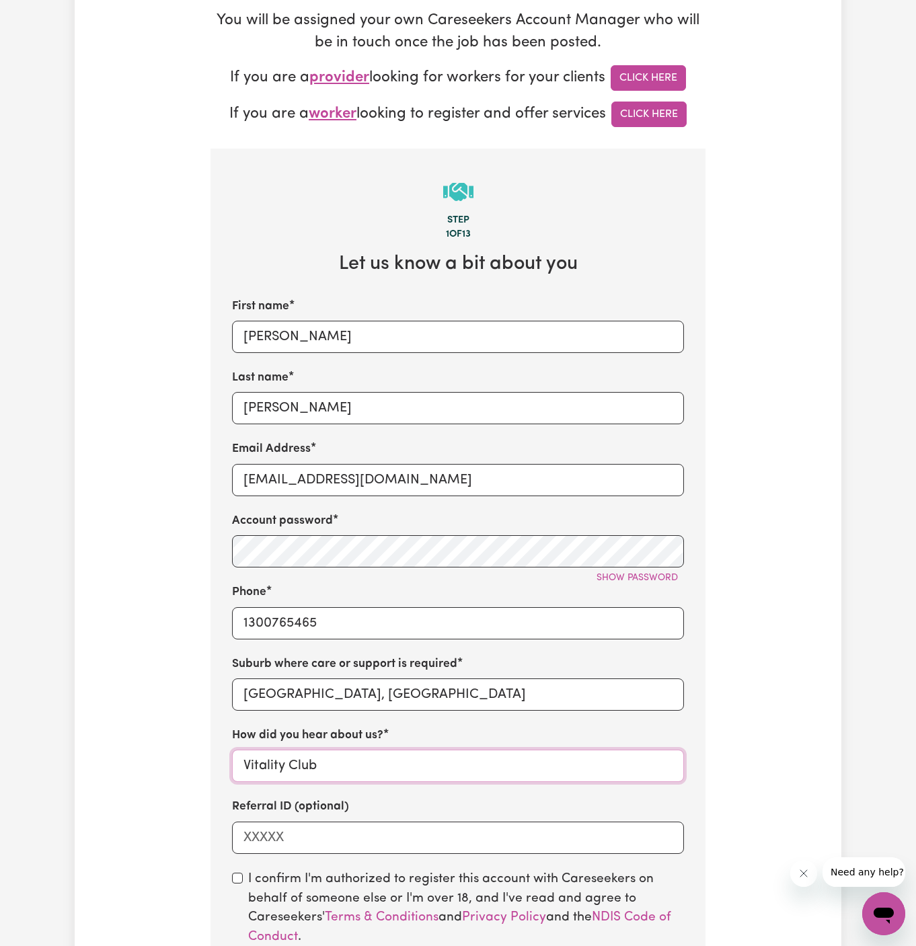
scroll to position [388, 0]
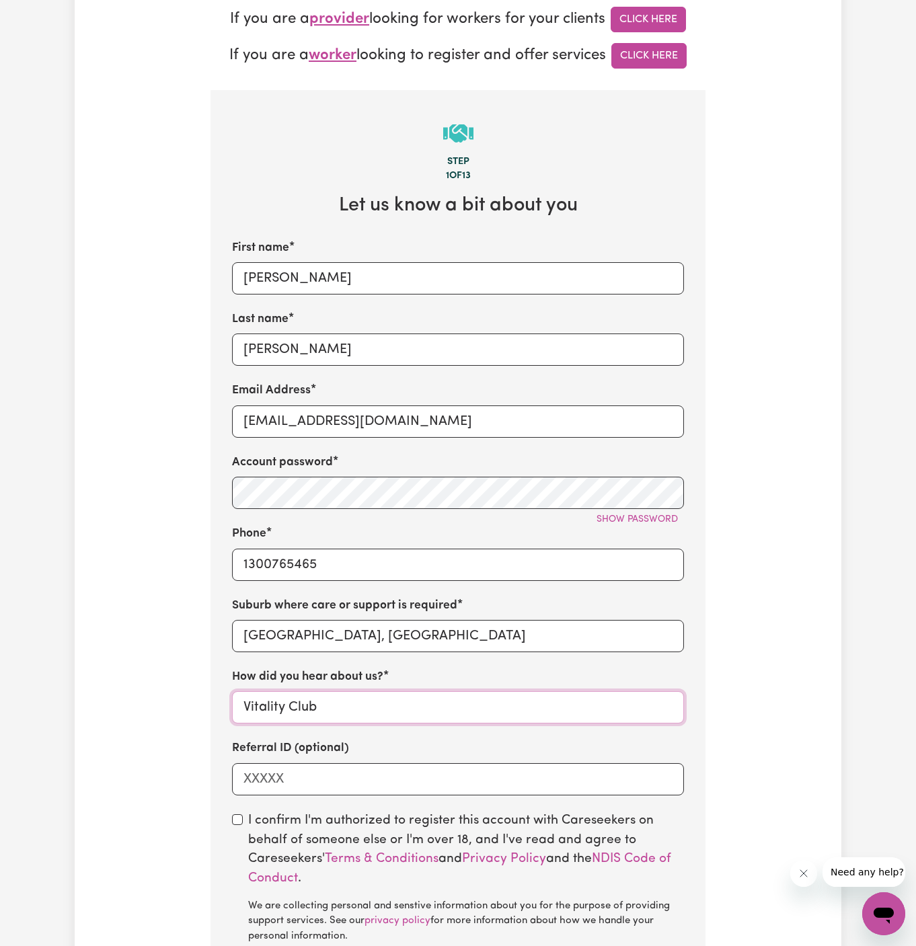
type input "Vitality Club"
click at [242, 818] on div "I confirm I'm authorized to register this account with Careseekers on behalf of…" at bounding box center [458, 878] width 452 height 133
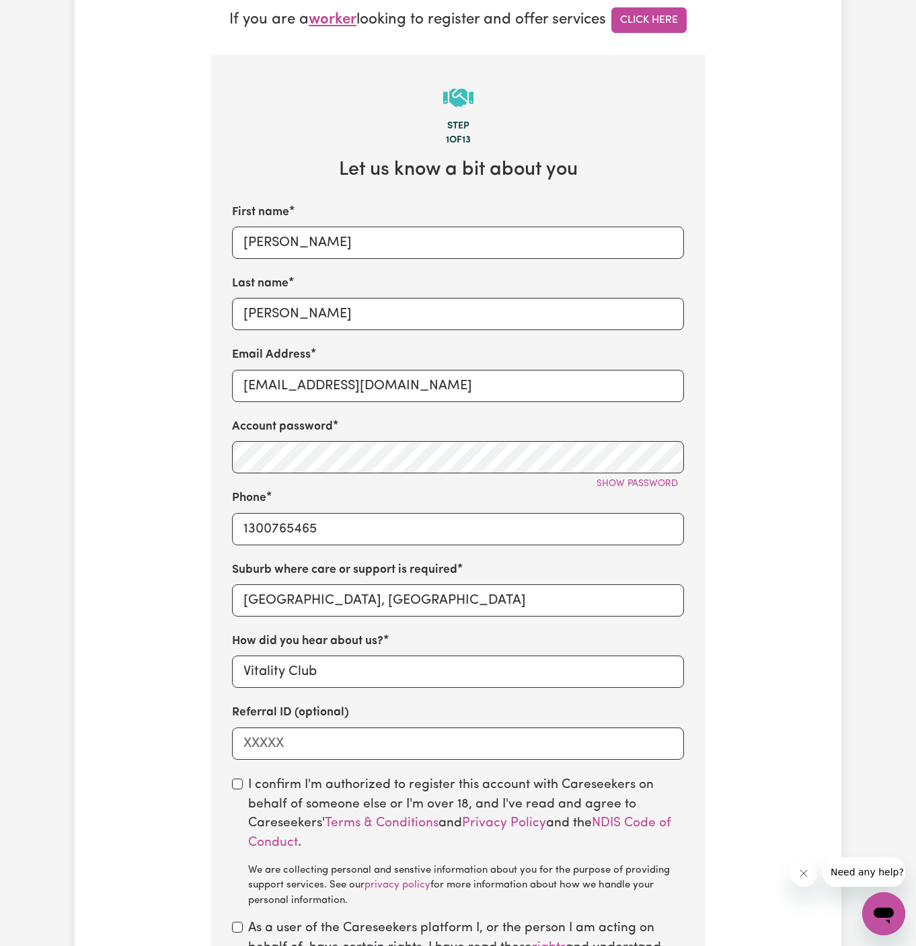
scroll to position [452, 0]
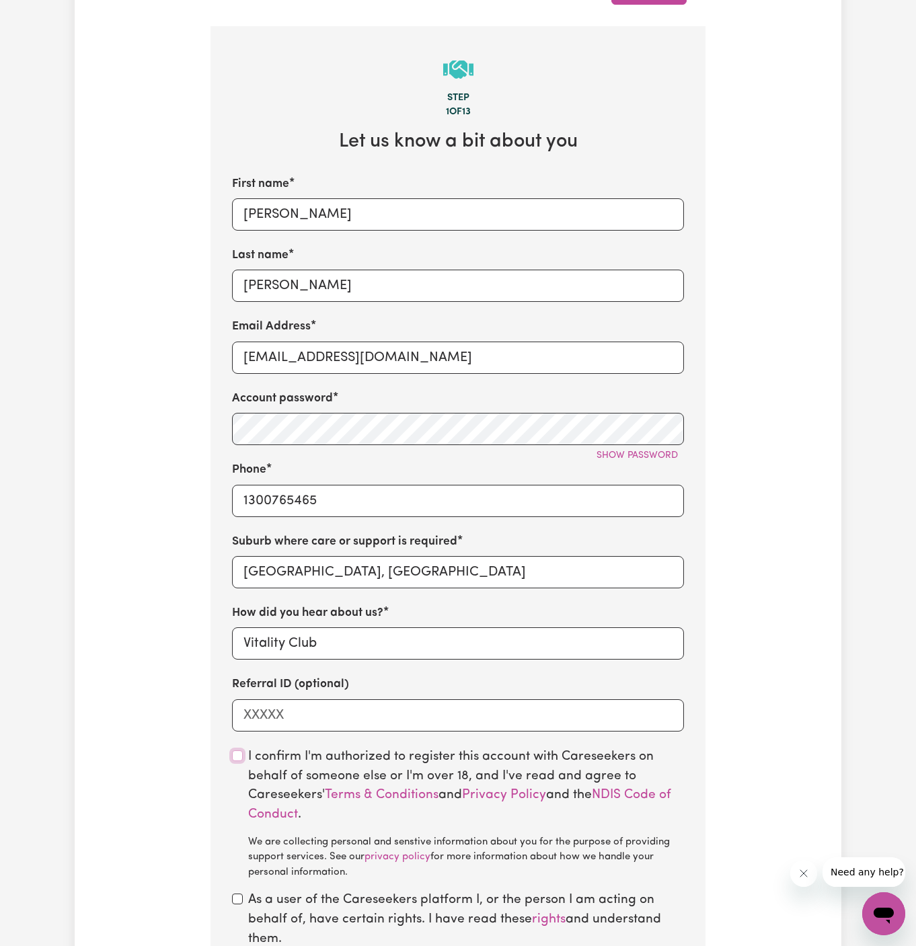
click at [238, 756] on input "checkbox" at bounding box center [237, 756] width 11 height 11
checkbox input "true"
click at [235, 900] on input "checkbox" at bounding box center [237, 899] width 11 height 11
checkbox input "true"
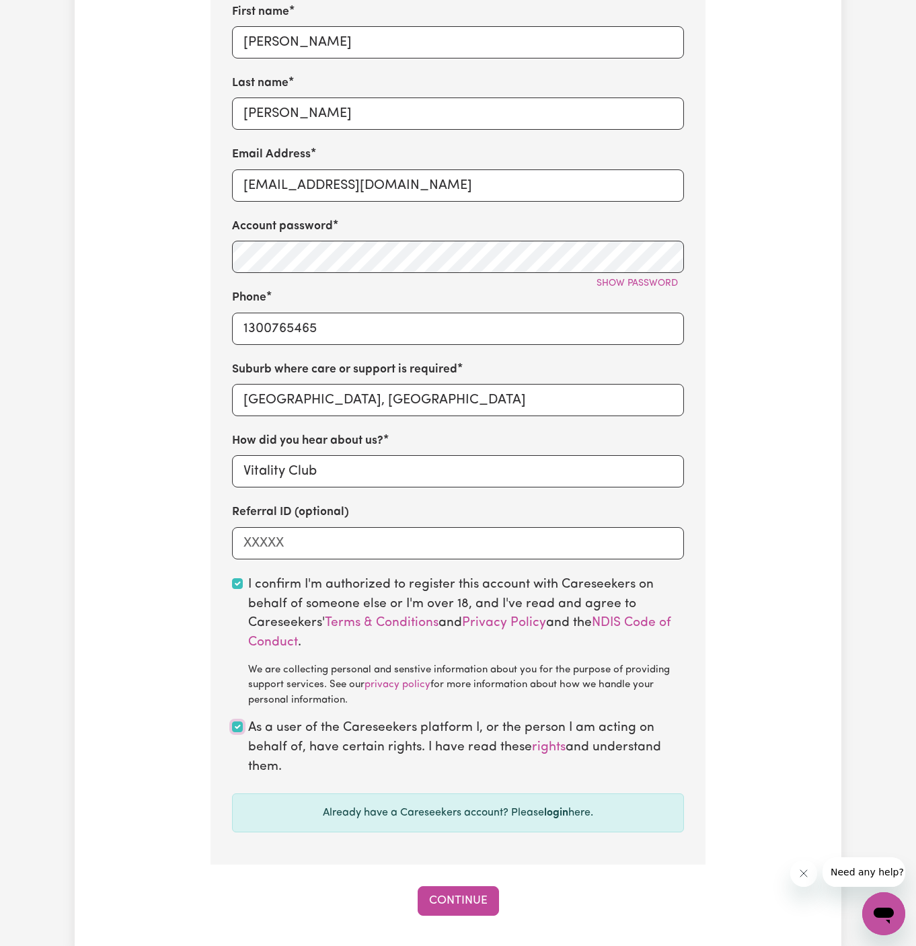
scroll to position [638, 0]
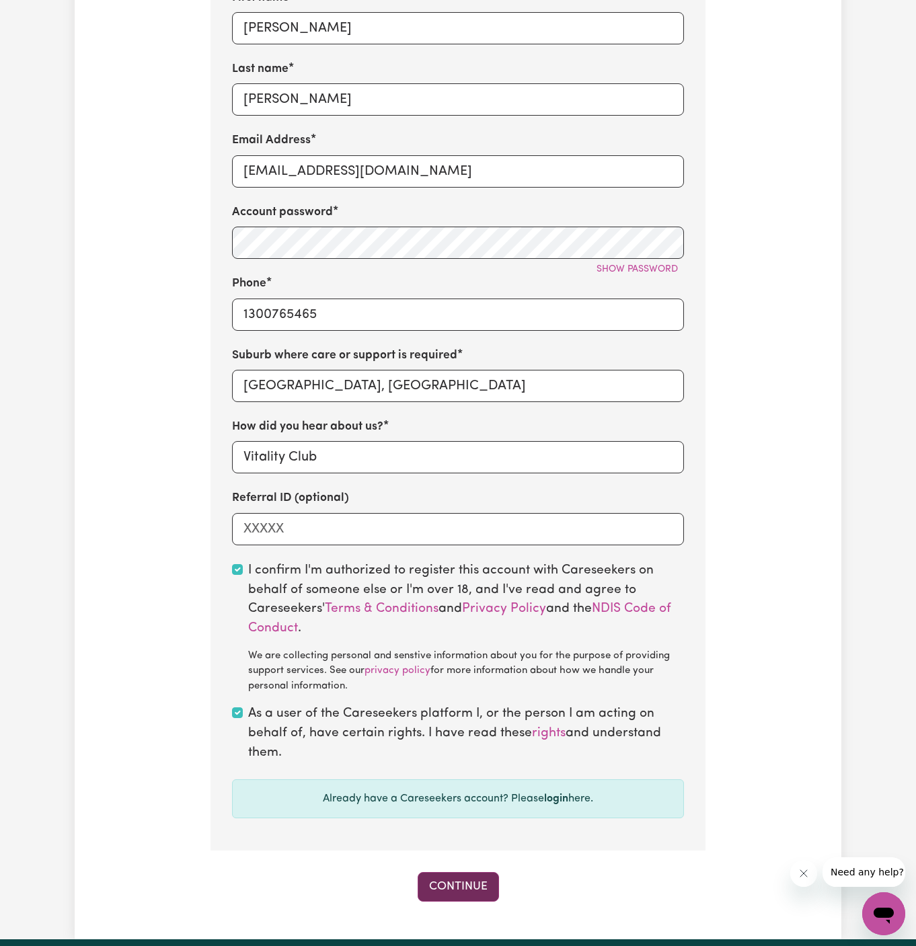
click at [462, 884] on button "Continue" at bounding box center [458, 887] width 81 height 30
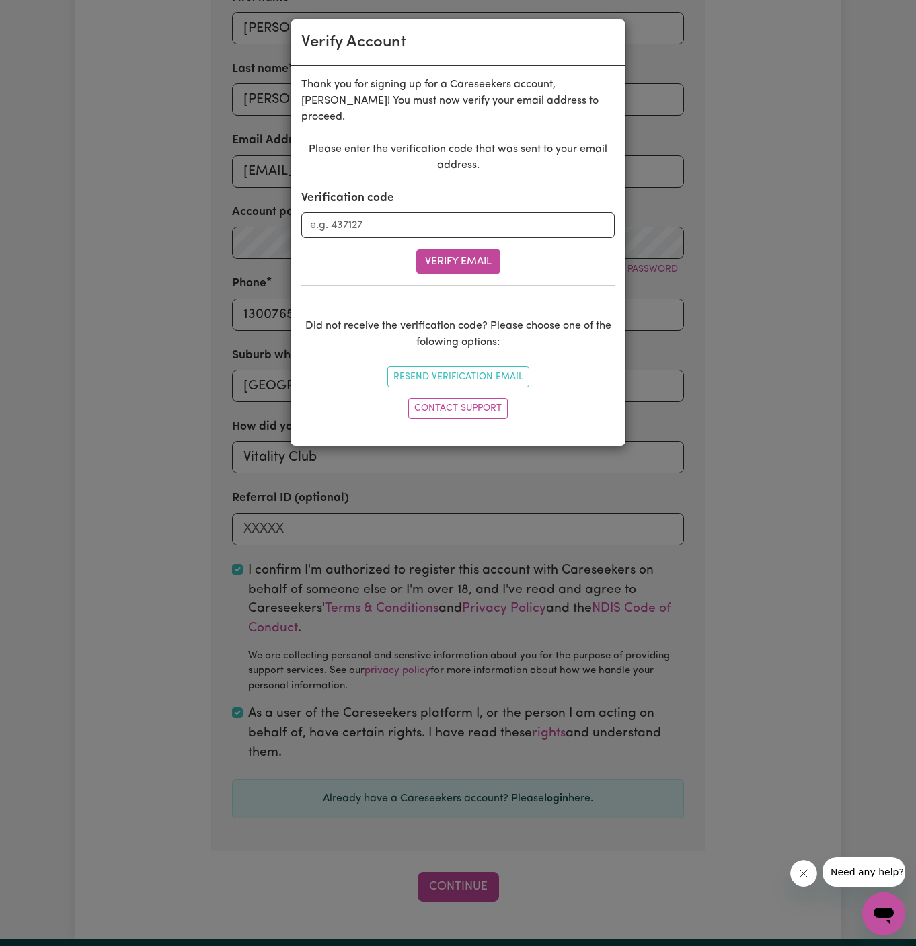
click at [387, 223] on form "Verification code Verify Email" at bounding box center [457, 232] width 313 height 85
click at [399, 213] on input "Verification code" at bounding box center [457, 226] width 313 height 26
paste input "356150"
type input "356150"
click at [461, 249] on button "Verify Email" at bounding box center [458, 262] width 84 height 26
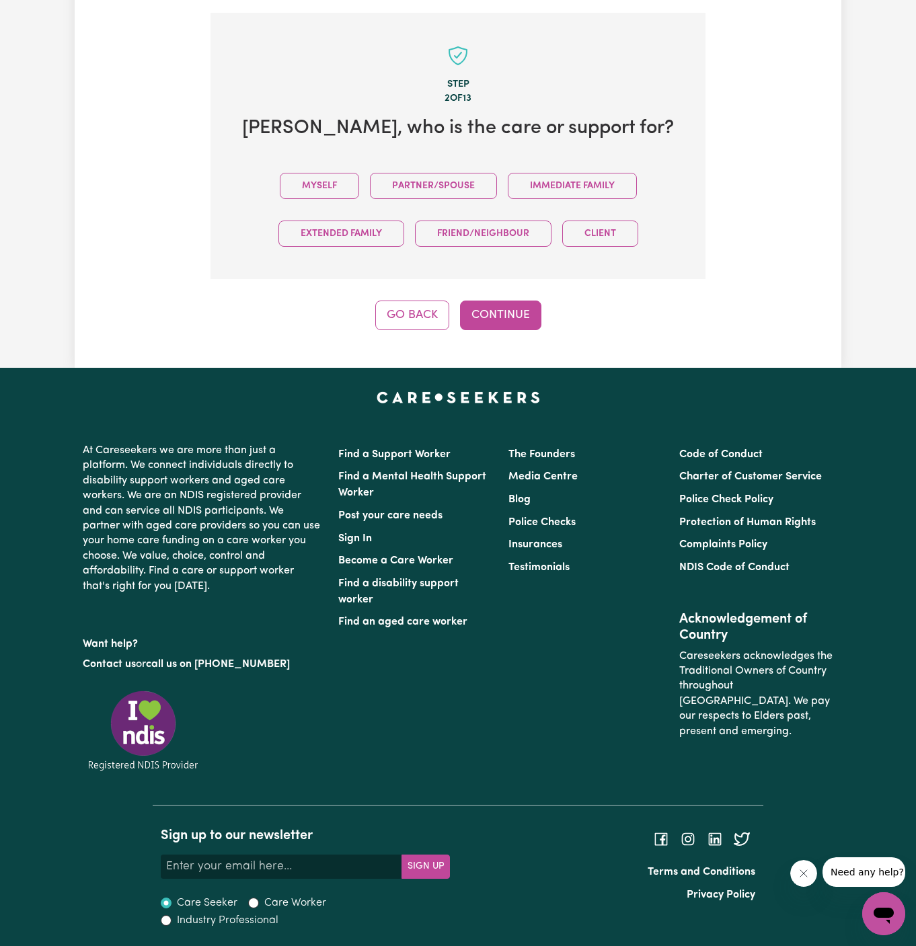
scroll to position [463, 0]
